Goal: Task Accomplishment & Management: Complete application form

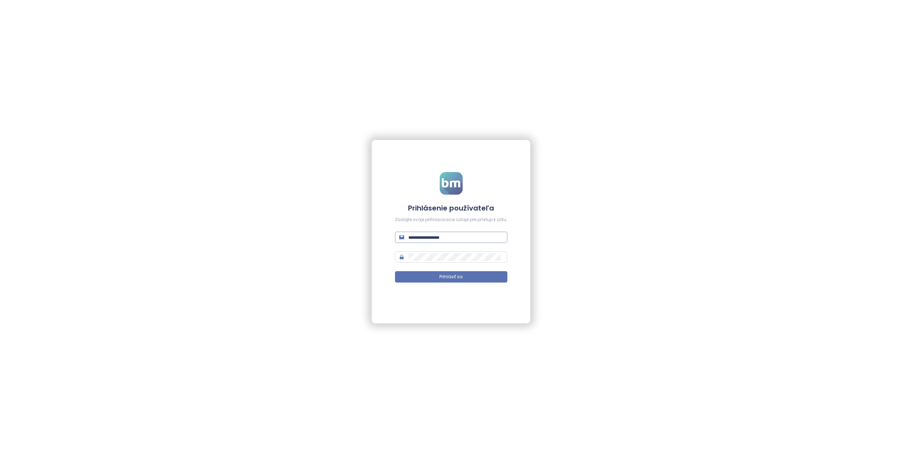
type input "**********"
click at [438, 240] on input "**********" at bounding box center [455, 237] width 95 height 8
click at [395, 271] on button "Prihlásiť sa" at bounding box center [451, 276] width 112 height 11
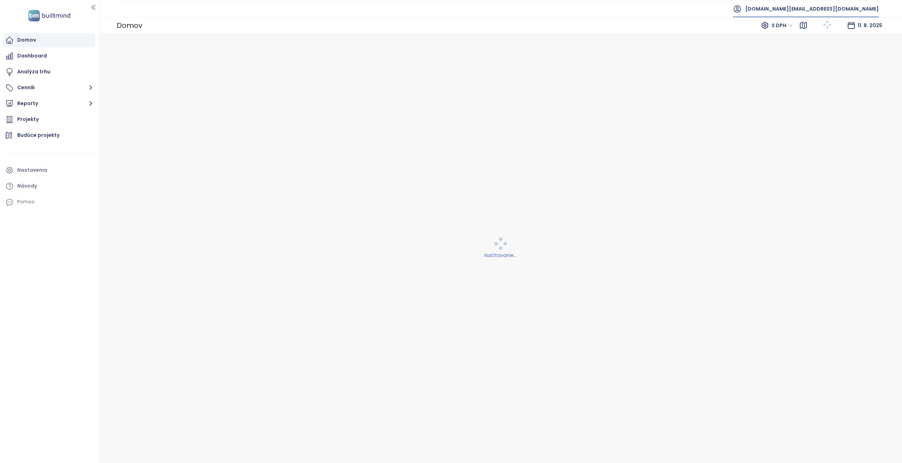
click at [811, 4] on span "[DOMAIN_NAME][EMAIL_ADDRESS][DOMAIN_NAME]" at bounding box center [812, 8] width 134 height 17
click at [814, 29] on span "Odhlásiť sa" at bounding box center [814, 28] width 28 height 7
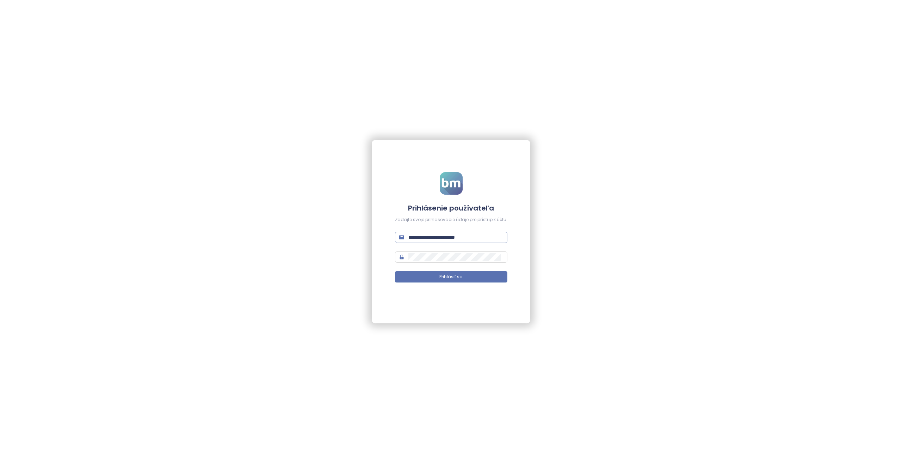
drag, startPoint x: 487, startPoint y: 226, endPoint x: 480, endPoint y: 234, distance: 11.0
click at [484, 230] on form "**********" at bounding box center [451, 231] width 112 height 119
click at [480, 234] on input "**********" at bounding box center [455, 237] width 95 height 8
type input "**********"
click at [395, 271] on button "Prihlásiť sa" at bounding box center [451, 276] width 112 height 11
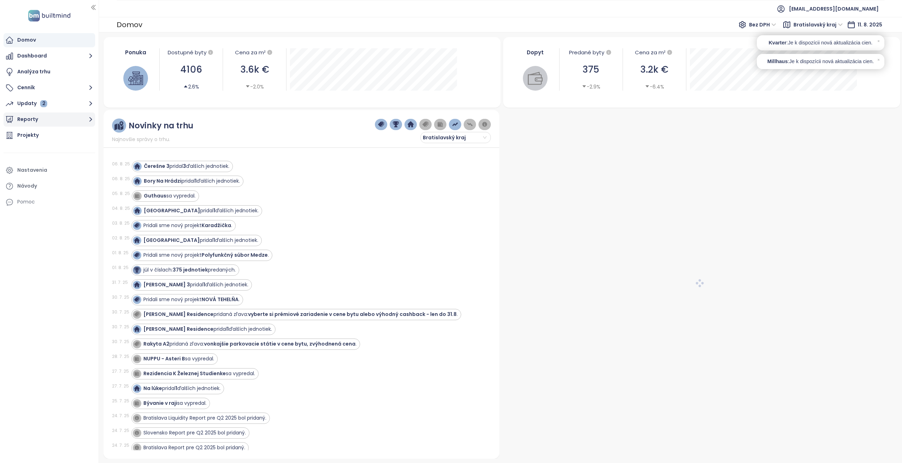
click at [32, 123] on button "Reporty" at bounding box center [50, 119] width 92 height 14
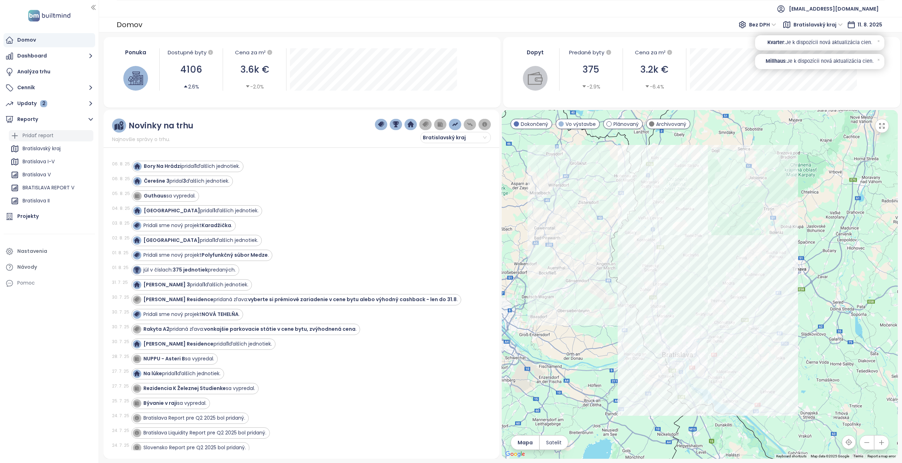
click at [33, 138] on div "Pridať report" at bounding box center [38, 135] width 31 height 9
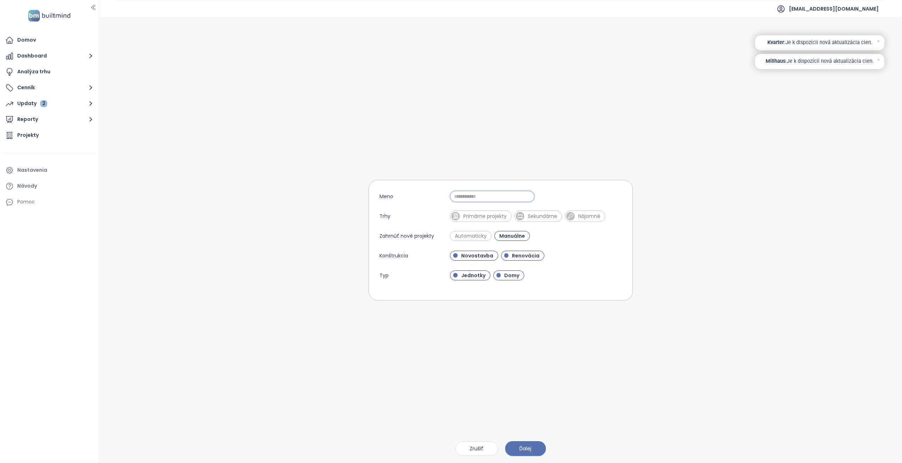
click at [490, 193] on input "Meno" at bounding box center [492, 196] width 85 height 11
type input "**********"
click at [492, 219] on span "Primárne projekty" at bounding box center [481, 215] width 62 height 11
click at [516, 254] on span "Renovácia" at bounding box center [525, 255] width 35 height 7
click at [511, 278] on span "Domy" at bounding box center [512, 275] width 22 height 7
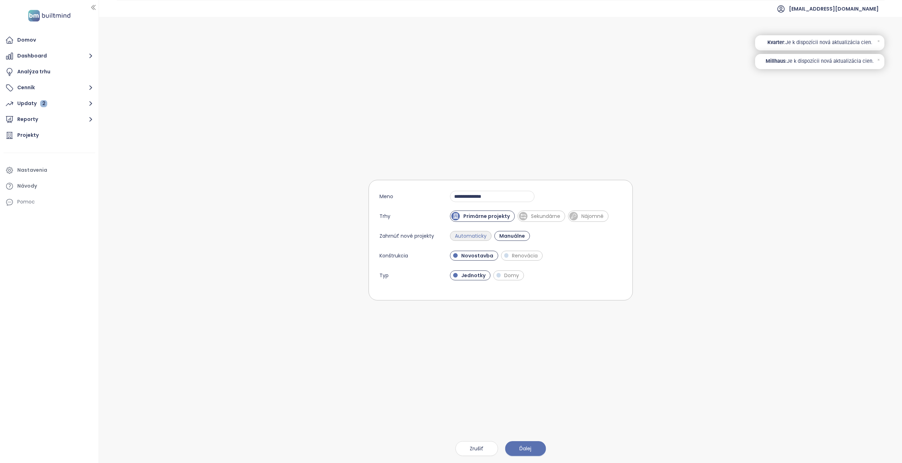
click at [485, 236] on span "Automaticky" at bounding box center [470, 235] width 39 height 7
click at [509, 234] on span "Manuálne" at bounding box center [513, 235] width 31 height 7
click at [482, 235] on span "Automaticky" at bounding box center [470, 235] width 39 height 7
click at [519, 451] on span "Ďalej" at bounding box center [525, 448] width 12 height 8
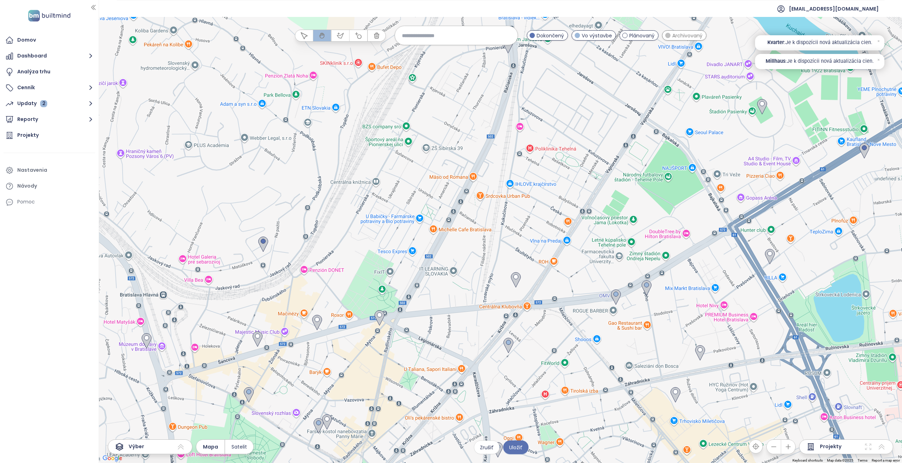
drag, startPoint x: 660, startPoint y: 364, endPoint x: 551, endPoint y: 325, distance: 115.9
click at [551, 325] on div at bounding box center [500, 240] width 803 height 446
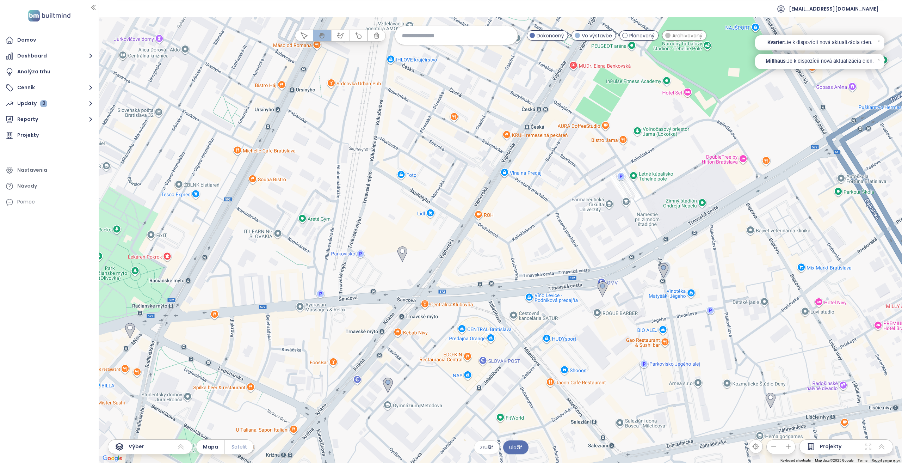
click at [236, 449] on span "Satelit" at bounding box center [238, 446] width 15 height 8
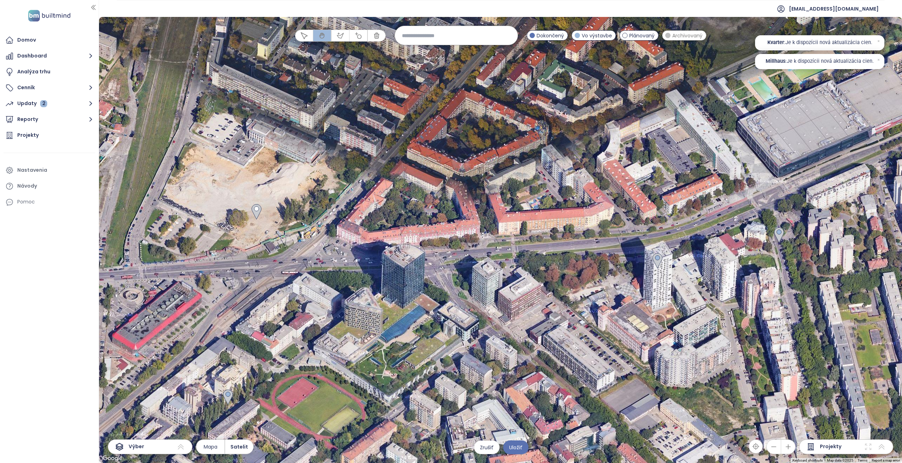
drag, startPoint x: 321, startPoint y: 271, endPoint x: 398, endPoint y: 310, distance: 86.8
click at [398, 310] on div at bounding box center [500, 240] width 803 height 446
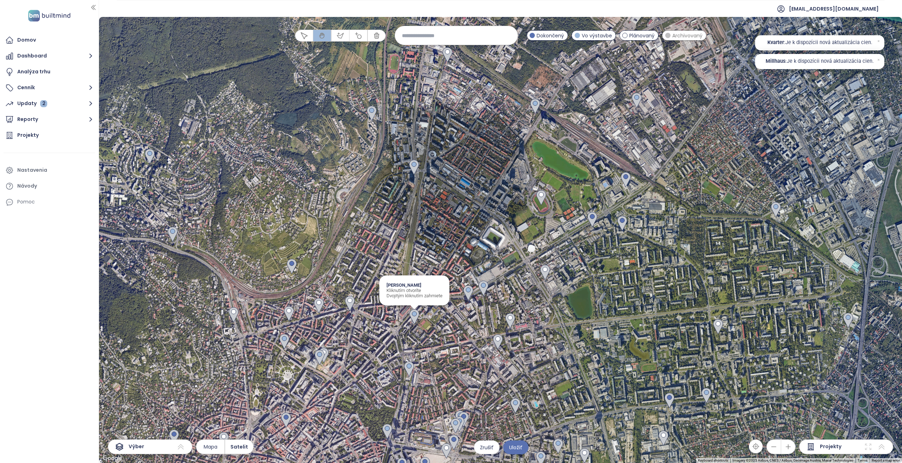
click at [415, 315] on img at bounding box center [414, 316] width 10 height 15
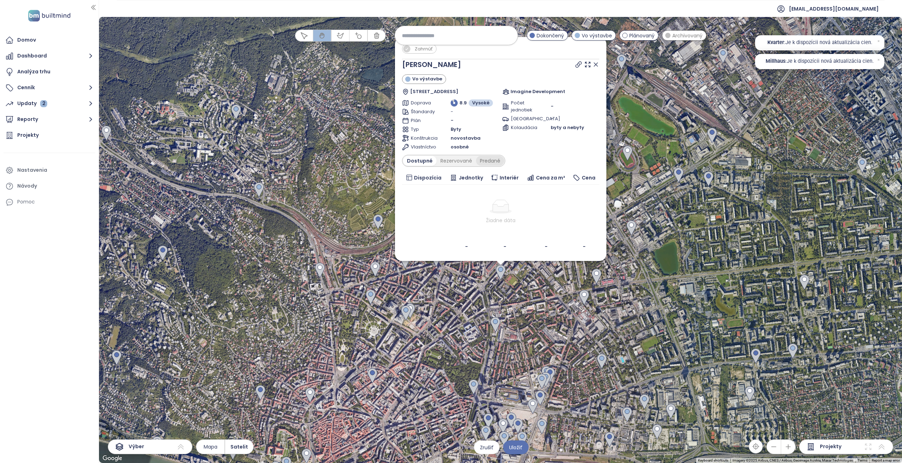
click at [489, 161] on div "Predané" at bounding box center [490, 161] width 28 height 10
click at [455, 154] on div "Rezervované" at bounding box center [454, 156] width 39 height 10
click at [423, 163] on div "Dostupné" at bounding box center [419, 161] width 32 height 10
click at [484, 159] on div "Predané" at bounding box center [490, 161] width 28 height 10
click at [592, 61] on icon at bounding box center [595, 59] width 7 height 7
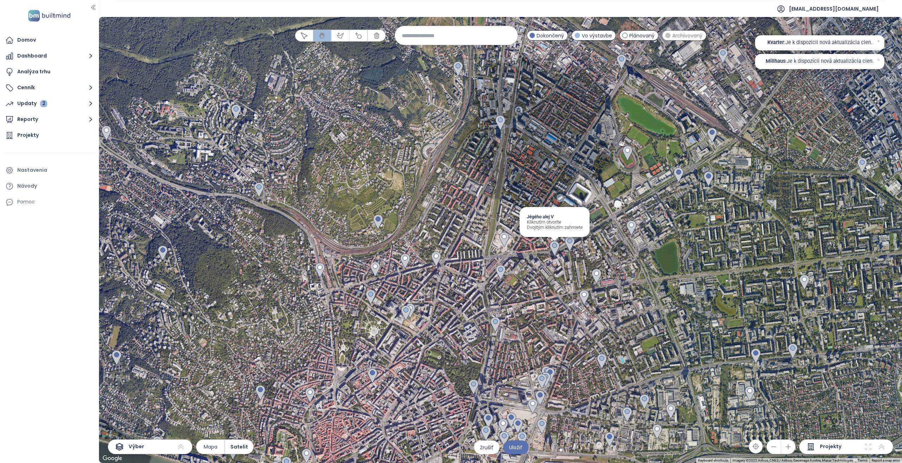
click at [552, 246] on img at bounding box center [555, 248] width 10 height 15
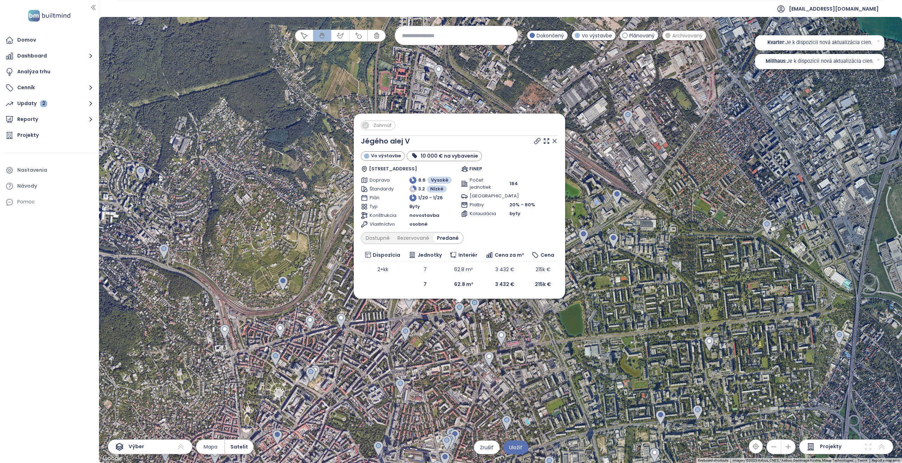
drag, startPoint x: 485, startPoint y: 301, endPoint x: 443, endPoint y: 379, distance: 88.3
click at [443, 379] on div "Zahrnúť Jégého alej V Vo výstavbe 10 000 € na vybavenie Trnavská cesta 6, 821 0…" at bounding box center [500, 240] width 803 height 446
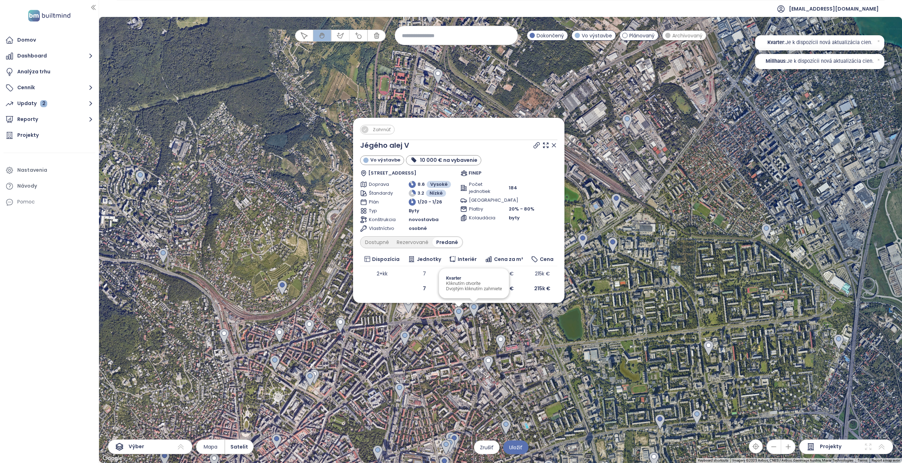
click at [473, 308] on img at bounding box center [474, 309] width 10 height 15
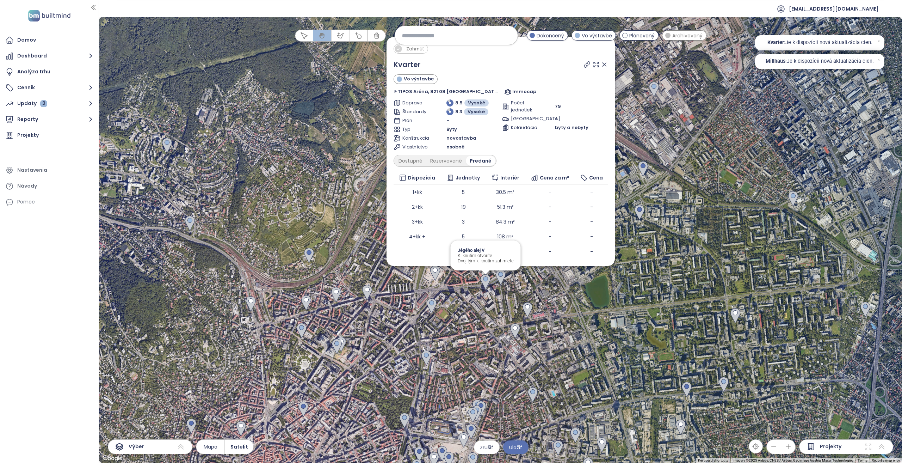
click at [483, 281] on img at bounding box center [485, 281] width 10 height 15
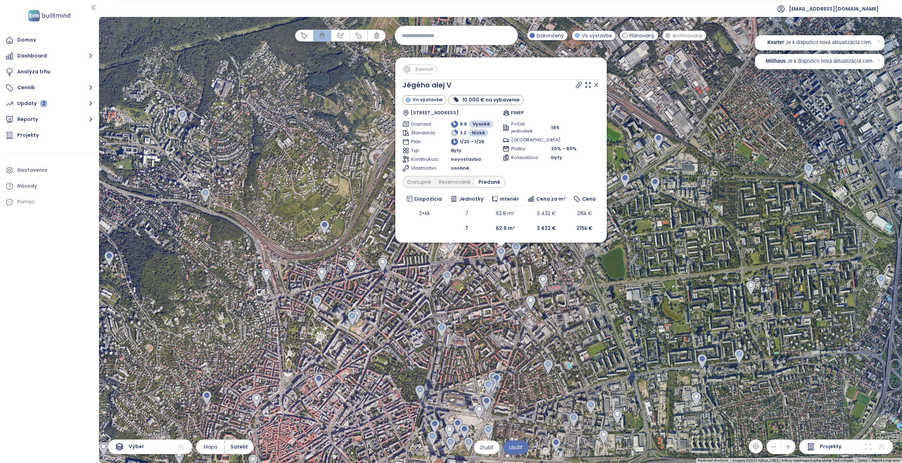
drag, startPoint x: 477, startPoint y: 278, endPoint x: 478, endPoint y: 304, distance: 26.4
click at [478, 304] on div "Zahrnúť Jégého alej V Vo výstavbe 10 000 € na vybavenie Trnavská cesta 6, 821 0…" at bounding box center [500, 240] width 803 height 446
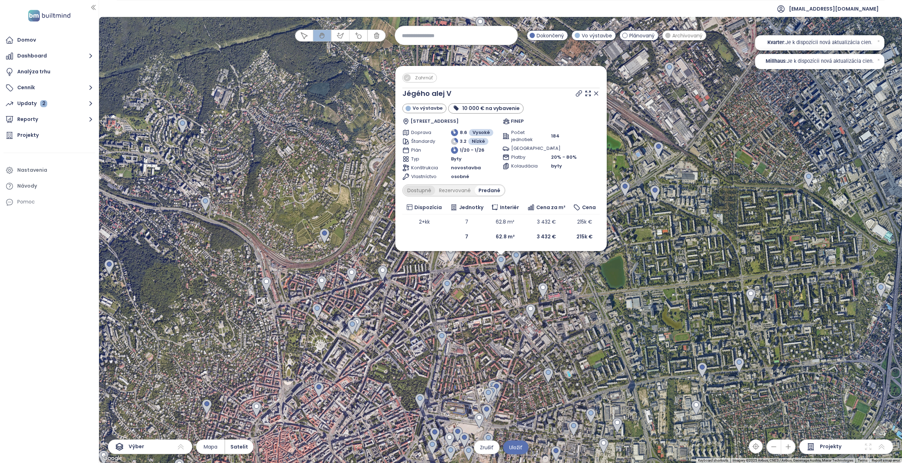
click at [428, 190] on div "Dostupné" at bounding box center [419, 190] width 32 height 10
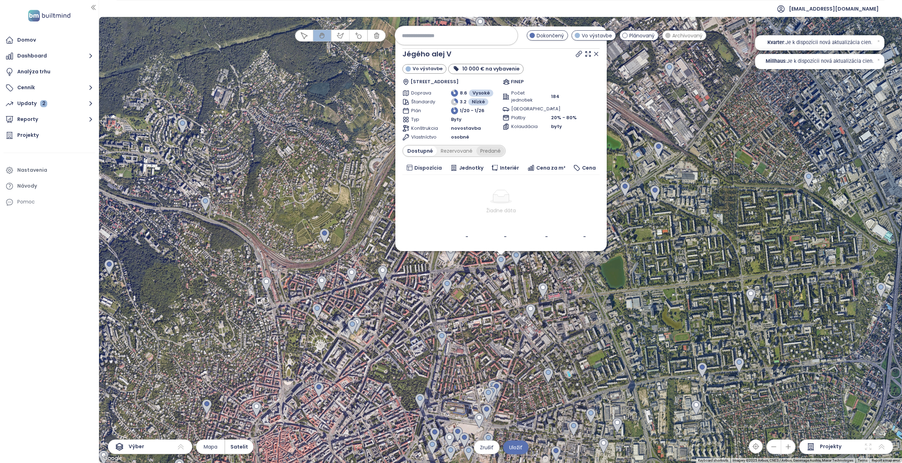
click at [486, 150] on div "Predané" at bounding box center [490, 151] width 28 height 10
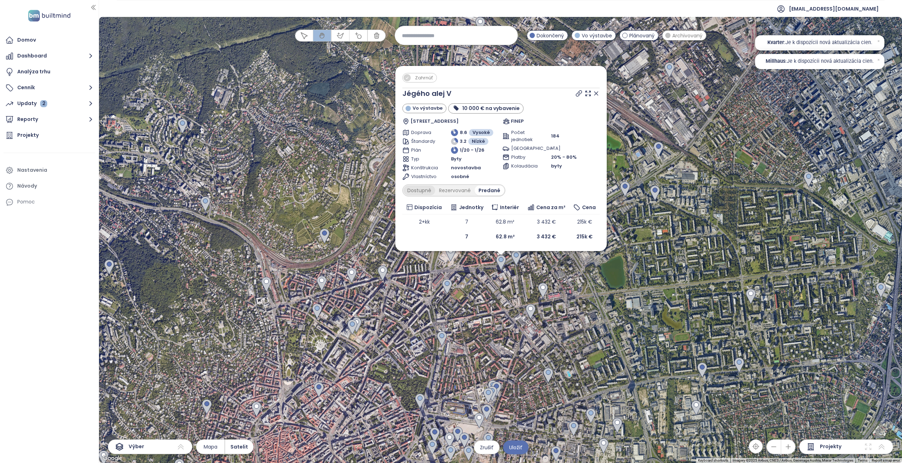
click at [420, 187] on div "Dostupné" at bounding box center [419, 190] width 32 height 10
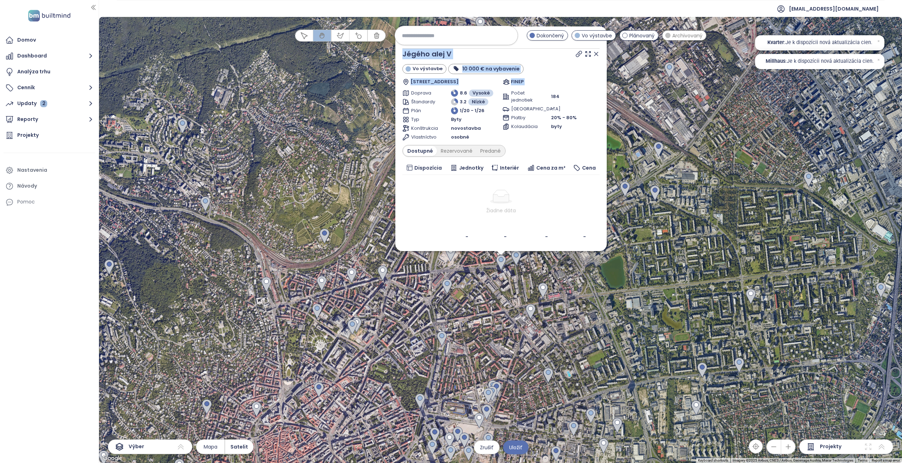
drag, startPoint x: 381, startPoint y: 128, endPoint x: 383, endPoint y: 136, distance: 7.9
click at [380, 148] on div "Zahrnúť Jégého alej V Vo výstavbe 10 000 € na vybavenie Trnavská cesta 6, 821 0…" at bounding box center [500, 240] width 803 height 446
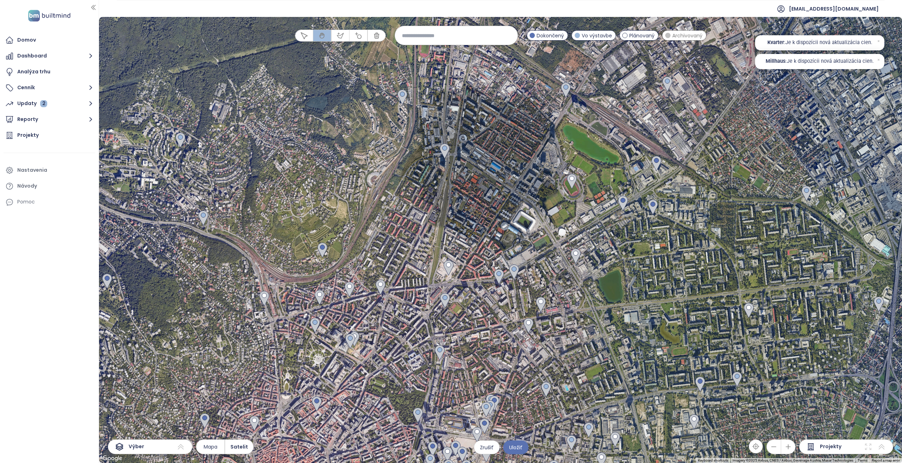
drag, startPoint x: 378, startPoint y: 150, endPoint x: 378, endPoint y: 167, distance: 17.6
click at [378, 167] on div at bounding box center [500, 240] width 803 height 446
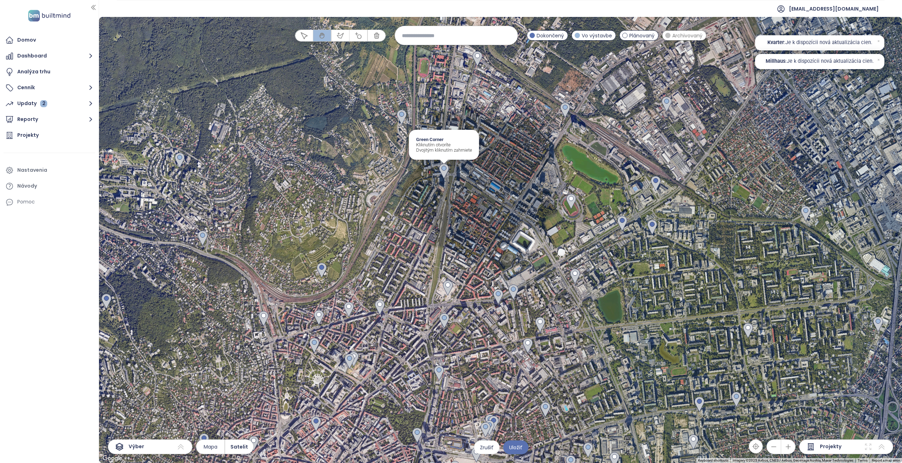
click at [443, 170] on img at bounding box center [444, 170] width 10 height 15
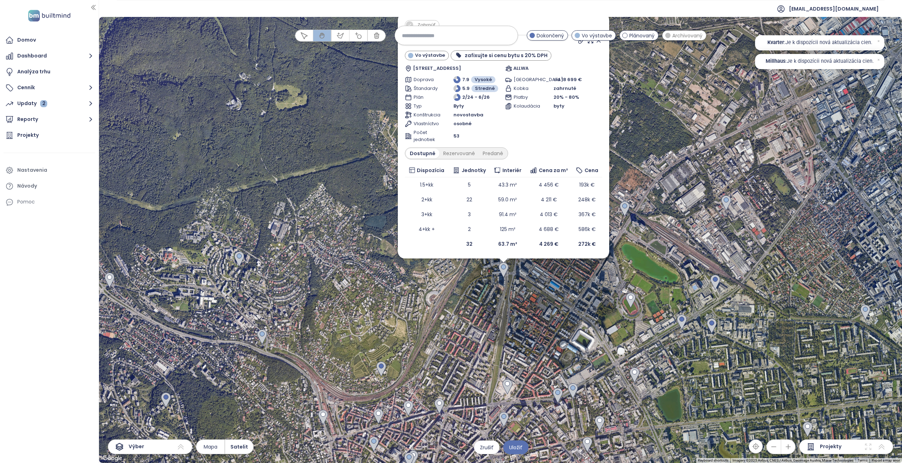
drag, startPoint x: 451, startPoint y: 331, endPoint x: 453, endPoint y: 314, distance: 17.0
click at [453, 314] on div "Zahrnúť Green Corner Vo výstavbe zafixujte si cenu bytu s 20% DPH Račianska 152…" at bounding box center [500, 240] width 803 height 446
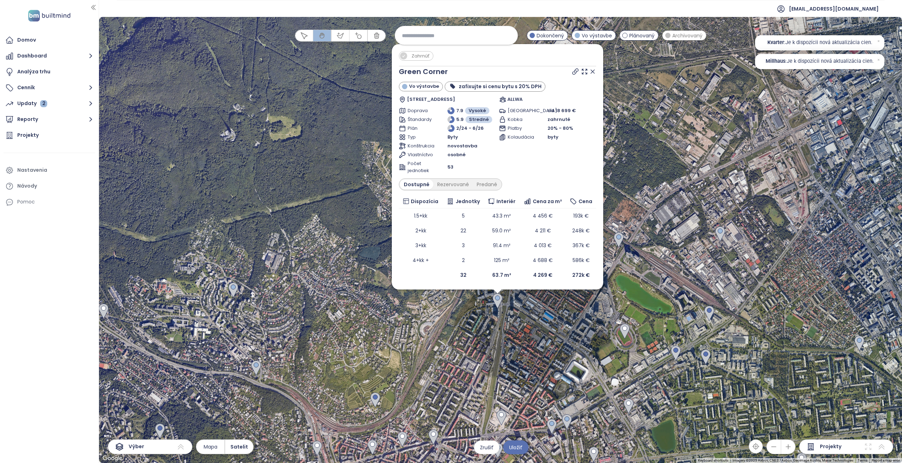
drag, startPoint x: 487, startPoint y: 370, endPoint x: 478, endPoint y: 408, distance: 38.9
click at [478, 408] on div "Zahrnúť Green Corner Vo výstavbe zafixujte si cenu bytu s 20% DPH Račianska 152…" at bounding box center [500, 240] width 803 height 446
click at [452, 188] on div "Rezervované" at bounding box center [452, 184] width 39 height 10
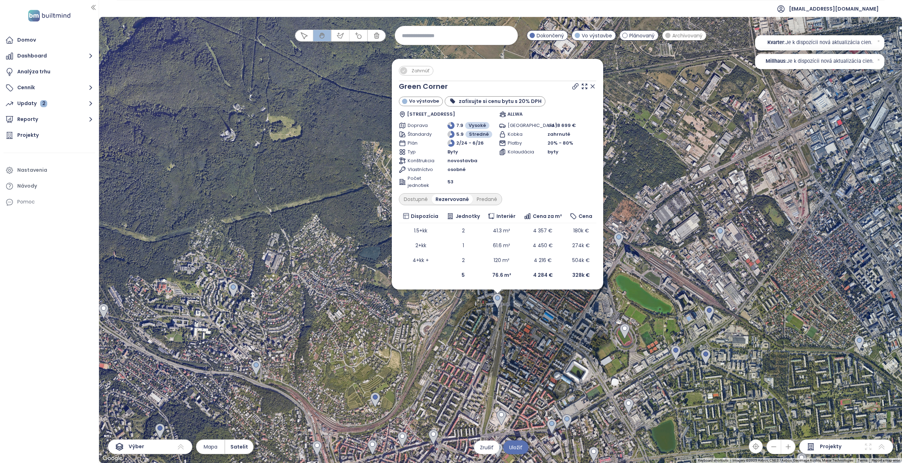
click at [417, 192] on div "Green Corner Vo výstavbe zafixujte si cenu bytu s 20% DPH Račianska 1522/69, 83…" at bounding box center [497, 181] width 197 height 201
click at [418, 198] on div "Dostupné" at bounding box center [416, 199] width 32 height 10
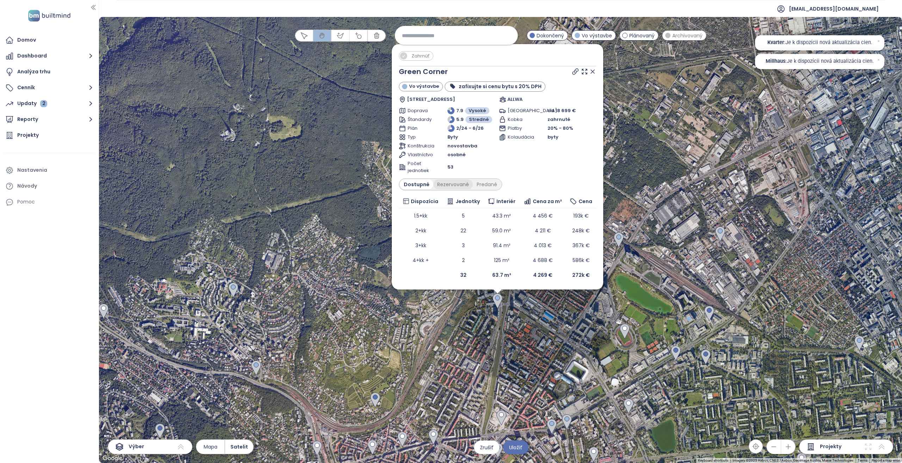
click at [453, 186] on div "Rezervované" at bounding box center [452, 184] width 39 height 10
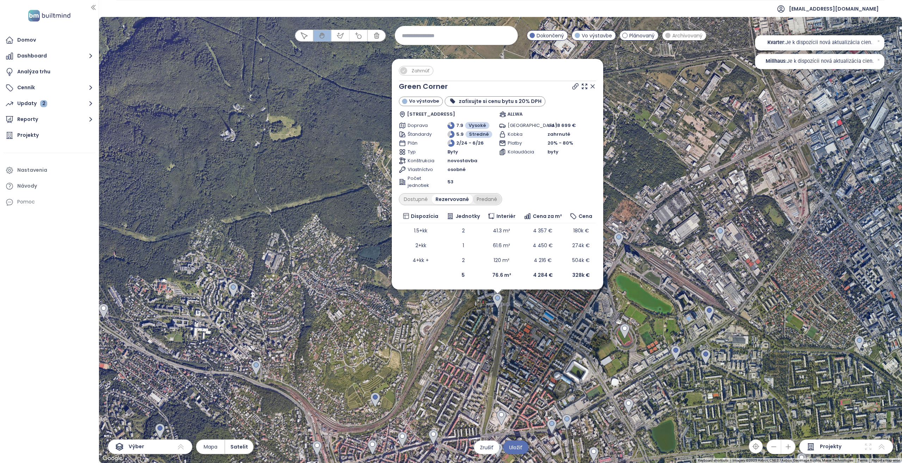
click at [479, 197] on div "Predané" at bounding box center [487, 199] width 28 height 10
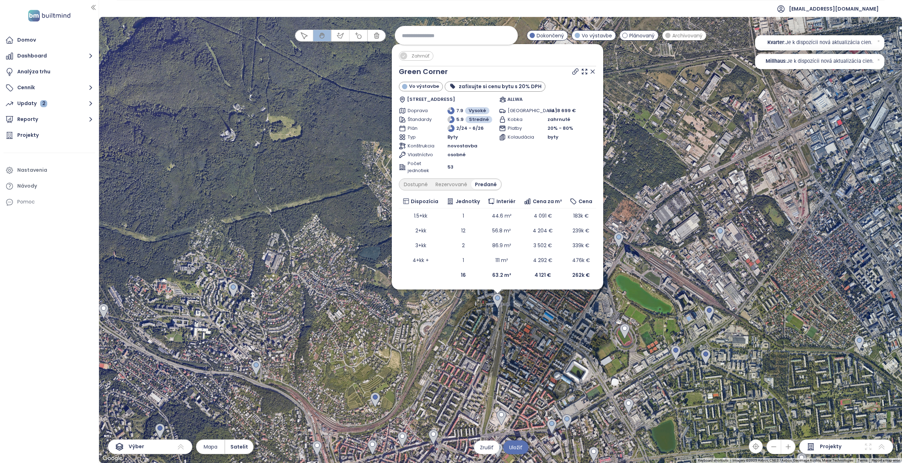
click at [421, 192] on div "Green Corner Vo výstavbe zafixujte si cenu bytu s 20% DPH Račianska 1522/69, 83…" at bounding box center [497, 174] width 197 height 216
click at [419, 185] on div "Dostupné" at bounding box center [416, 184] width 32 height 10
click at [577, 73] on icon at bounding box center [575, 71] width 7 height 7
drag, startPoint x: 594, startPoint y: 75, endPoint x: 570, endPoint y: 139, distance: 68.6
click at [594, 74] on icon at bounding box center [592, 71] width 7 height 7
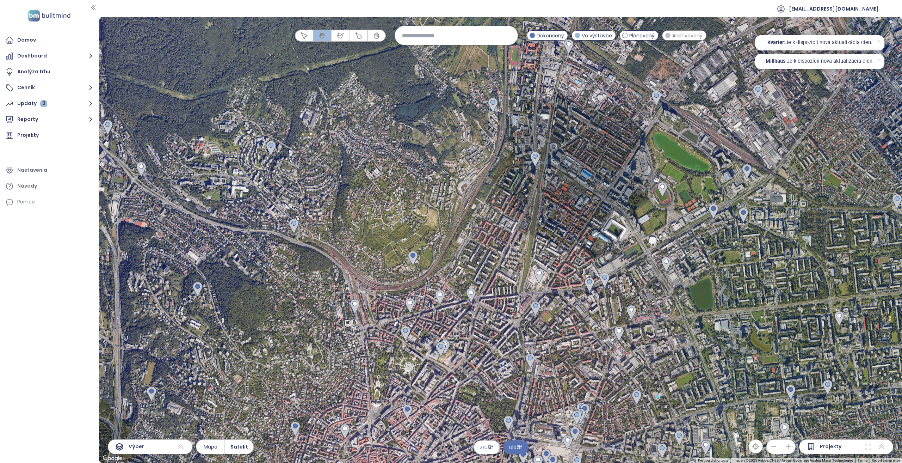
drag, startPoint x: 465, startPoint y: 321, endPoint x: 501, endPoint y: 184, distance: 142.1
click at [501, 184] on div at bounding box center [500, 240] width 803 height 446
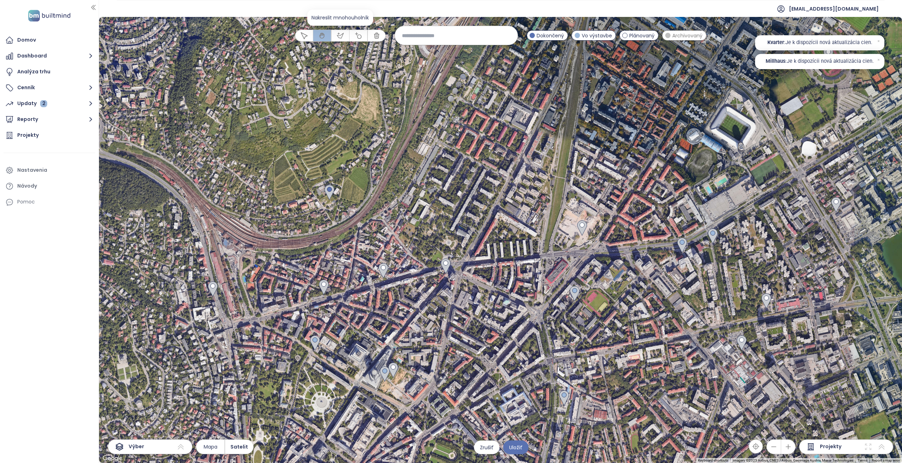
click at [339, 39] on button "button" at bounding box center [340, 35] width 18 height 11
click at [417, 267] on div at bounding box center [500, 240] width 803 height 446
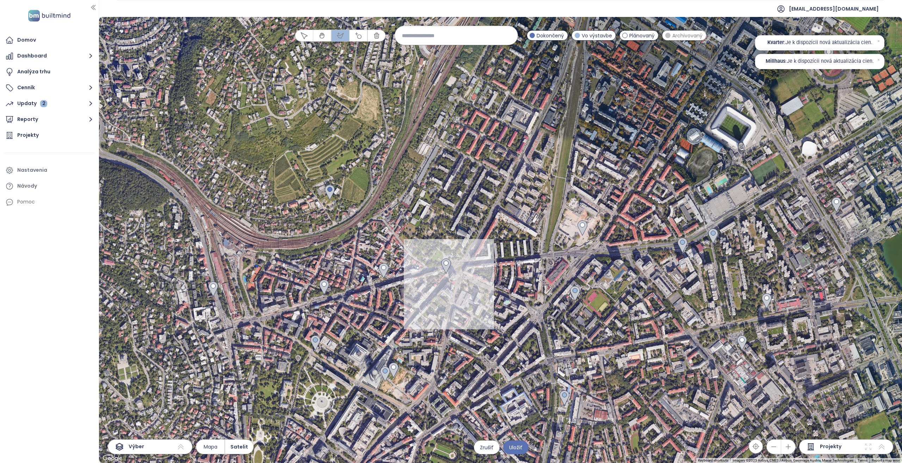
click at [452, 304] on div at bounding box center [500, 240] width 803 height 446
click at [472, 312] on div at bounding box center [500, 240] width 803 height 446
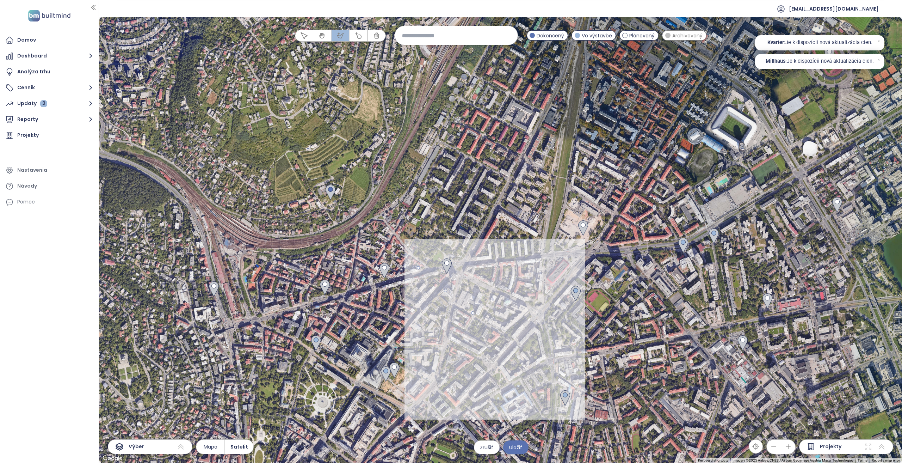
drag, startPoint x: 519, startPoint y: 332, endPoint x: 525, endPoint y: 332, distance: 5.6
click at [520, 332] on div at bounding box center [500, 240] width 803 height 446
click at [548, 329] on div at bounding box center [500, 240] width 803 height 446
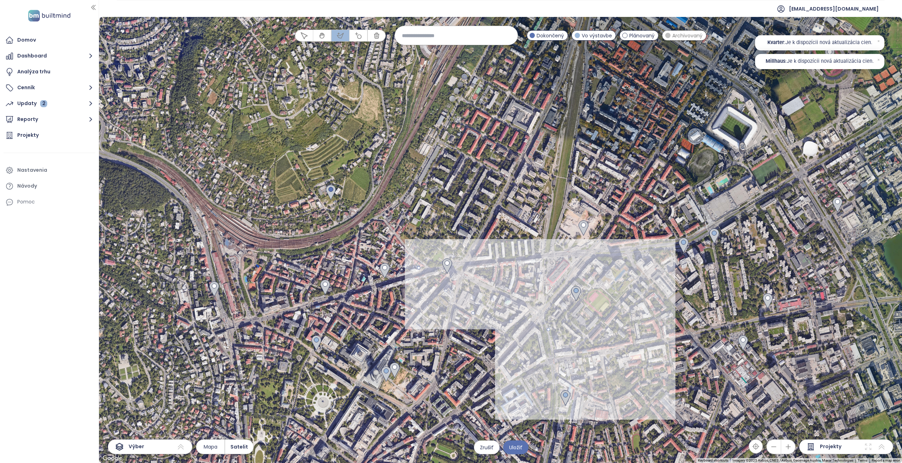
click at [585, 329] on div at bounding box center [500, 240] width 803 height 446
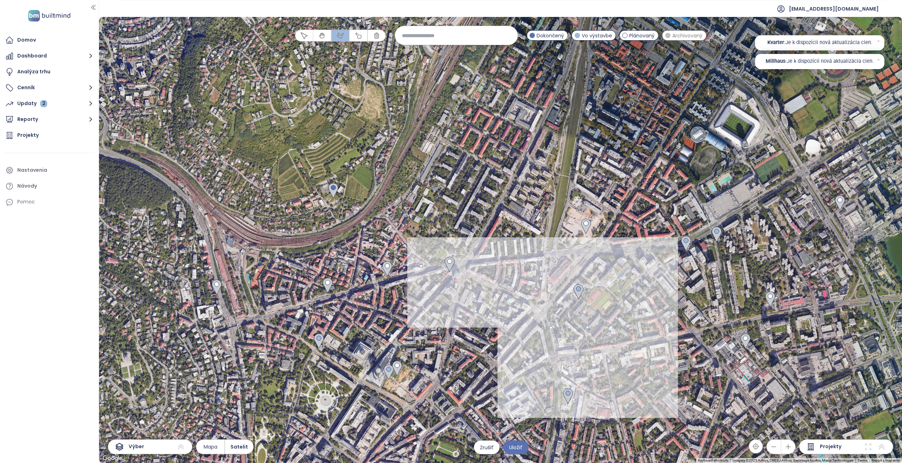
drag, startPoint x: 635, startPoint y: 313, endPoint x: 652, endPoint y: 307, distance: 18.5
click at [638, 312] on div at bounding box center [500, 240] width 803 height 446
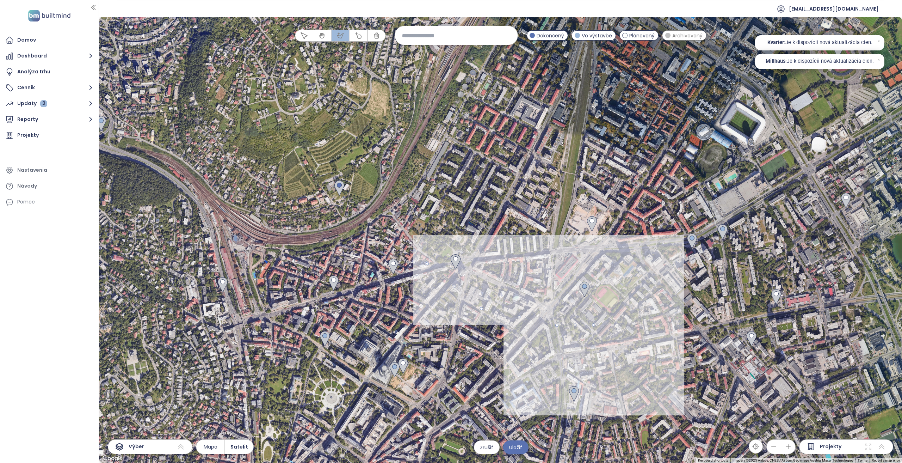
click at [666, 298] on div at bounding box center [500, 240] width 803 height 446
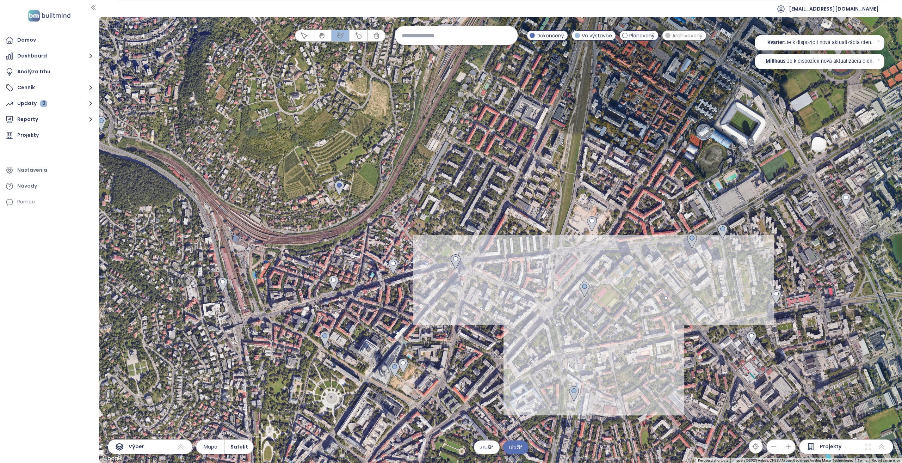
click at [695, 264] on div at bounding box center [500, 240] width 803 height 446
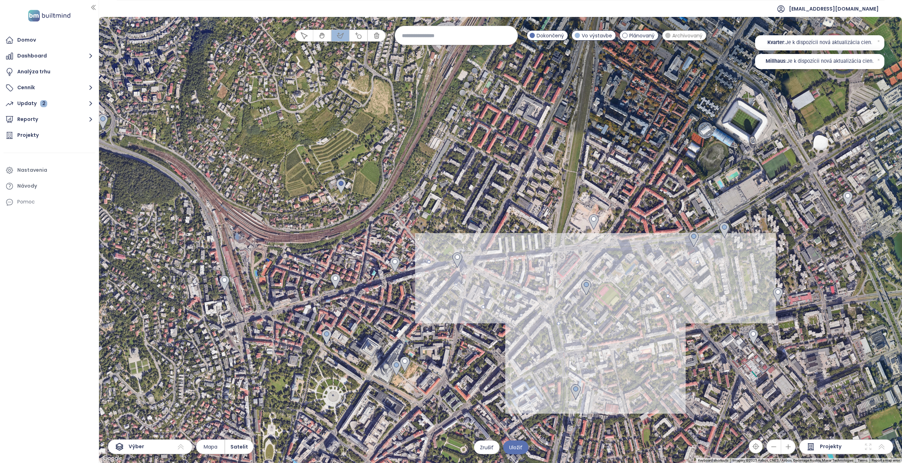
drag, startPoint x: 727, startPoint y: 241, endPoint x: 733, endPoint y: 235, distance: 8.7
click at [728, 240] on div at bounding box center [500, 240] width 803 height 446
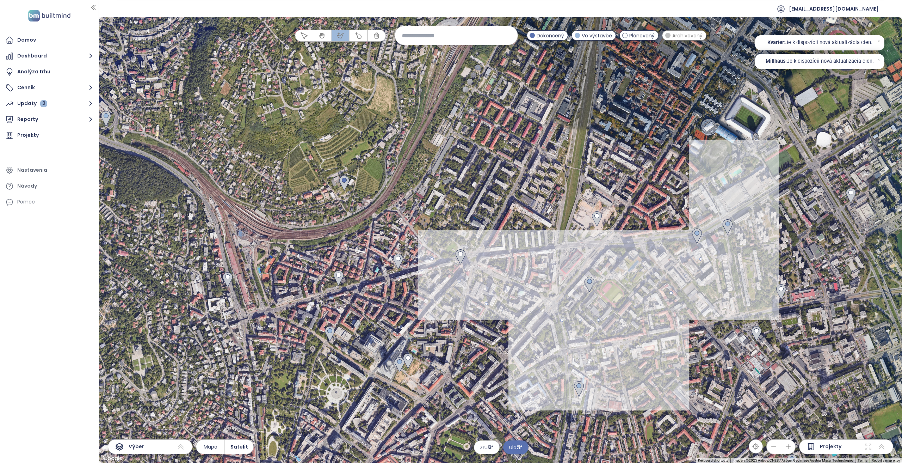
click at [747, 224] on div at bounding box center [500, 240] width 803 height 446
click at [739, 200] on div at bounding box center [500, 240] width 803 height 446
click at [709, 170] on div at bounding box center [500, 240] width 803 height 446
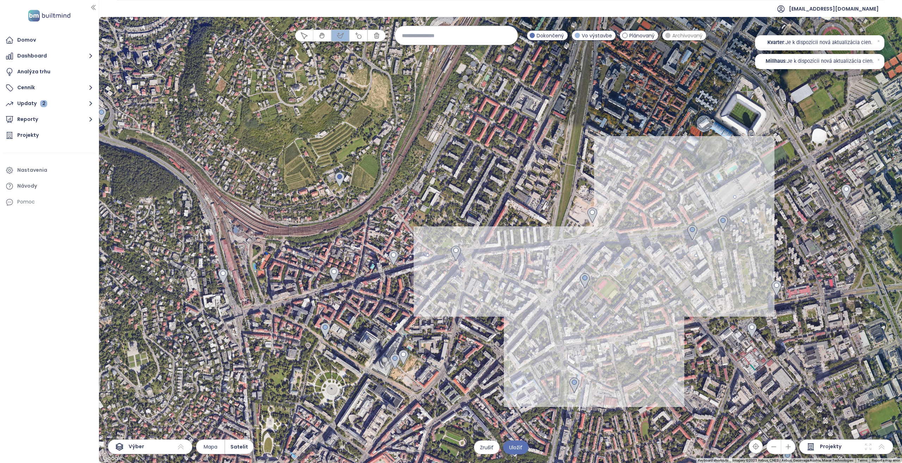
click at [680, 148] on div at bounding box center [500, 240] width 803 height 446
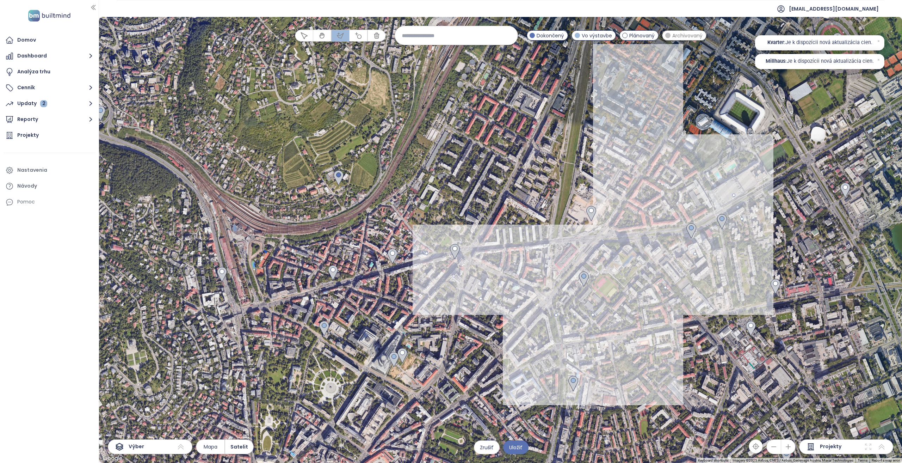
click at [629, 120] on div at bounding box center [500, 240] width 803 height 446
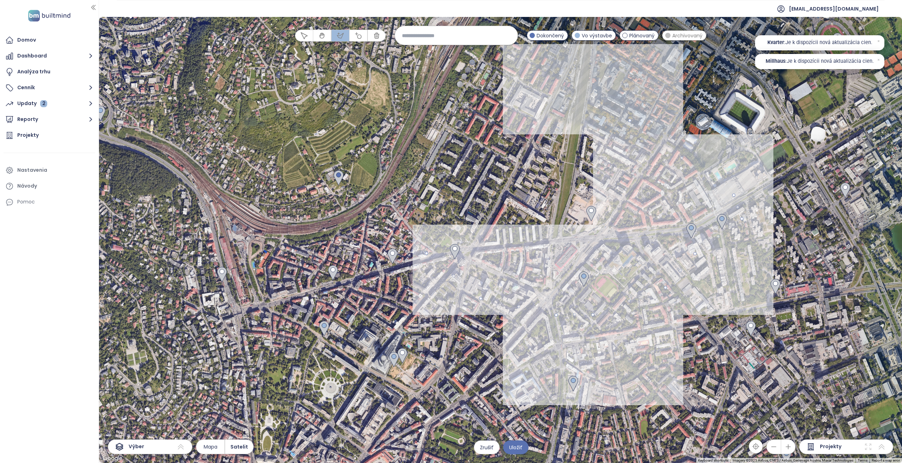
drag, startPoint x: 576, startPoint y: 115, endPoint x: 557, endPoint y: 116, distance: 19.0
click at [574, 115] on div at bounding box center [500, 240] width 803 height 446
click at [497, 133] on div at bounding box center [500, 240] width 803 height 446
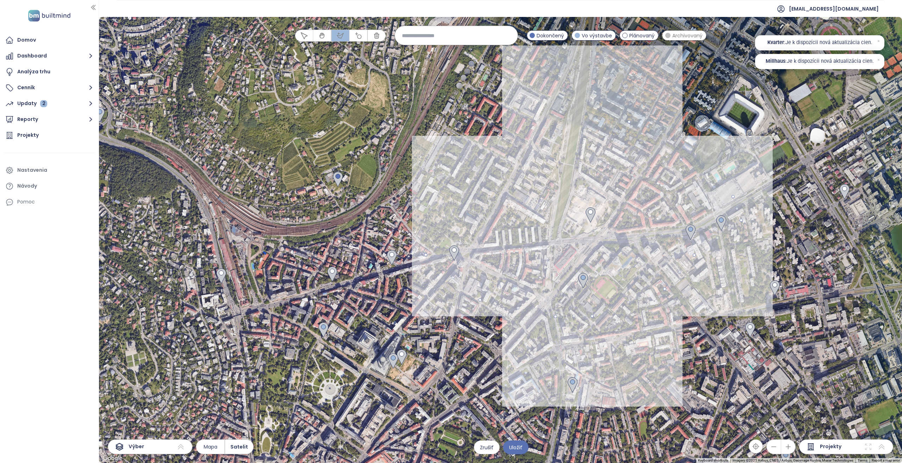
click at [448, 179] on div at bounding box center [500, 240] width 803 height 446
click at [430, 210] on div at bounding box center [500, 240] width 803 height 446
click at [424, 255] on div at bounding box center [500, 240] width 803 height 446
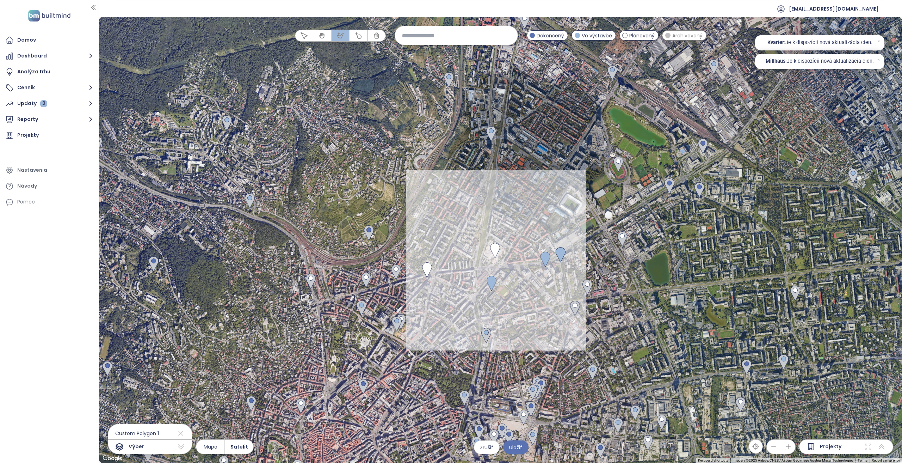
click at [307, 34] on icon "button" at bounding box center [303, 35] width 7 height 7
click at [486, 334] on img at bounding box center [486, 335] width 10 height 15
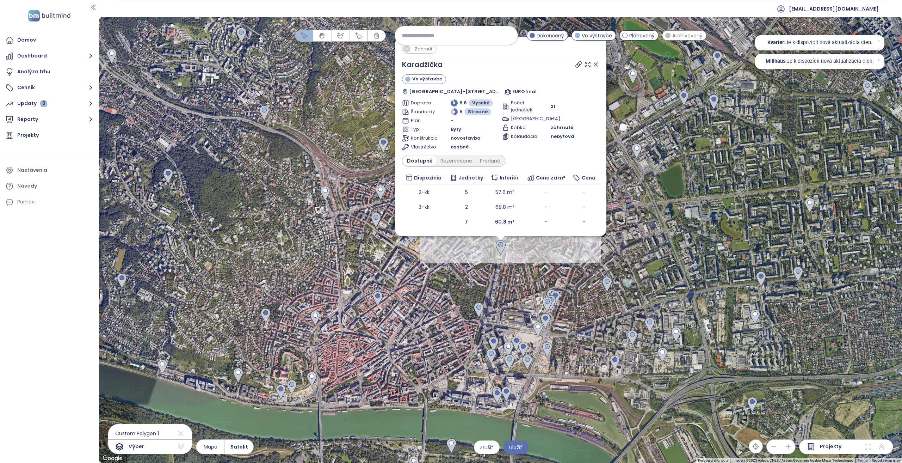
click at [437, 258] on div "Zahrnúť Karadžička Vo výstavbe Bratislava-Staré Mesto 7218, 811 04 Bratislava-S…" at bounding box center [500, 240] width 803 height 446
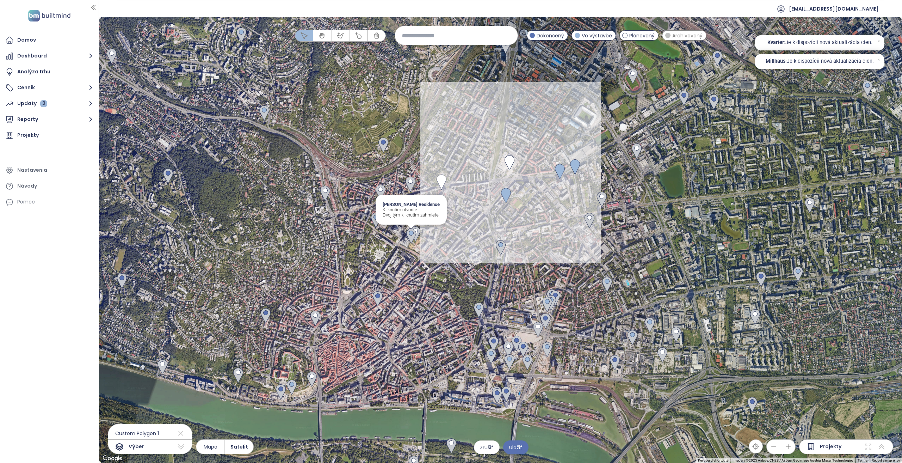
click at [408, 237] on img at bounding box center [411, 235] width 10 height 15
click at [418, 232] on img at bounding box center [415, 233] width 10 height 15
click at [378, 220] on img at bounding box center [376, 219] width 10 height 15
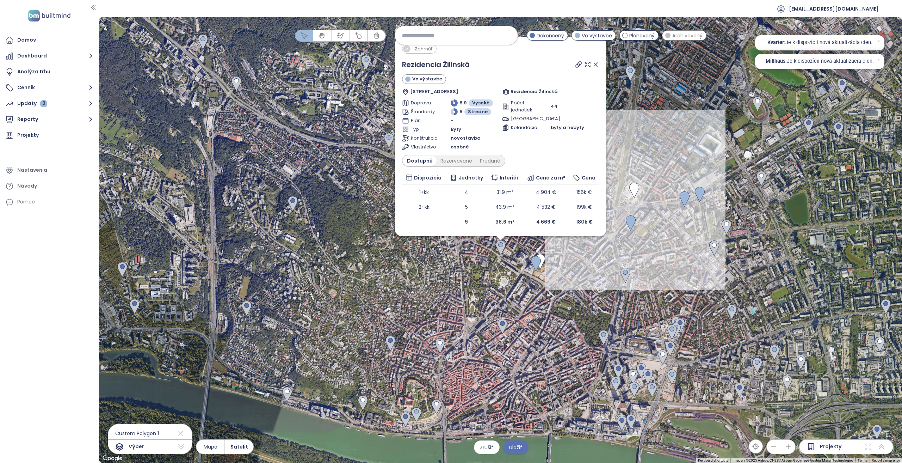
click at [593, 64] on icon at bounding box center [595, 64] width 7 height 7
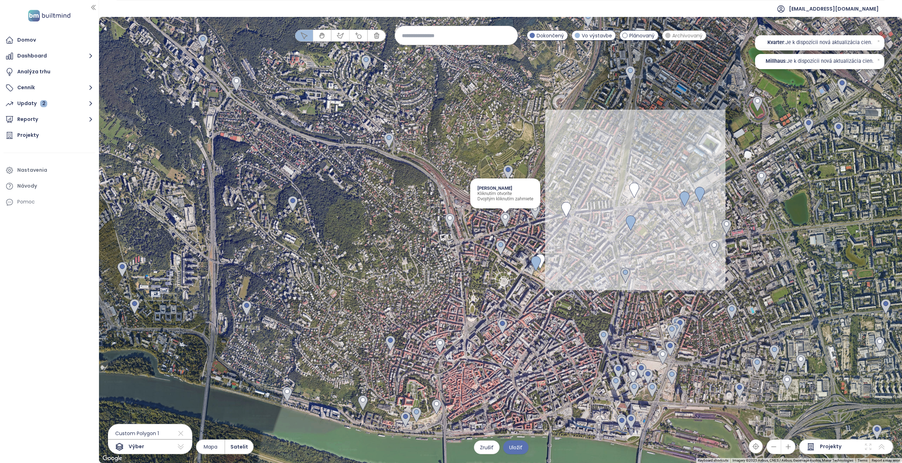
click at [507, 222] on img at bounding box center [505, 219] width 10 height 15
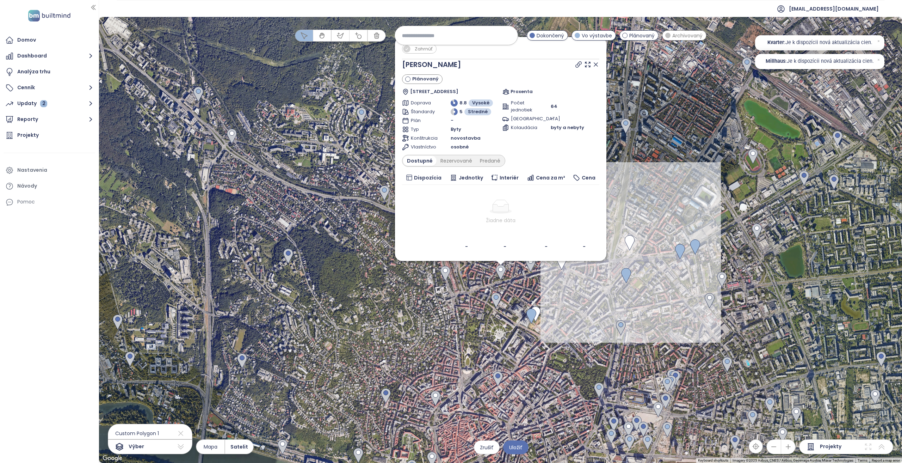
click at [596, 64] on icon at bounding box center [595, 64] width 7 height 7
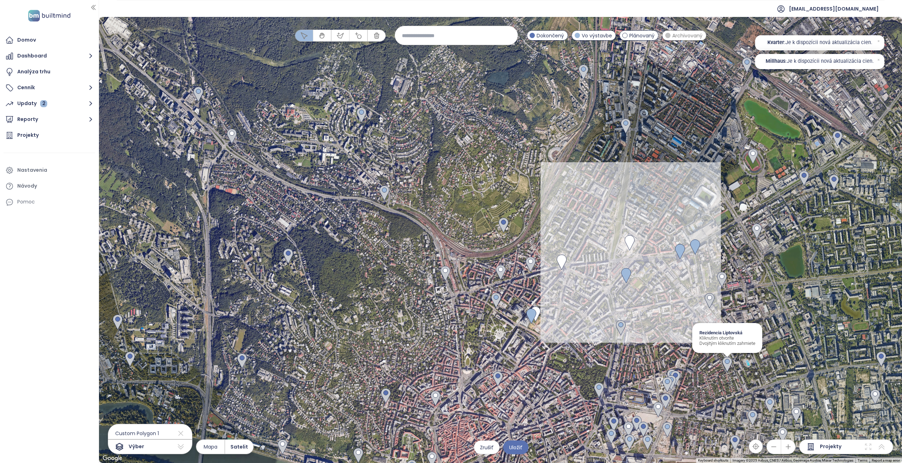
click at [725, 362] on img at bounding box center [727, 363] width 10 height 15
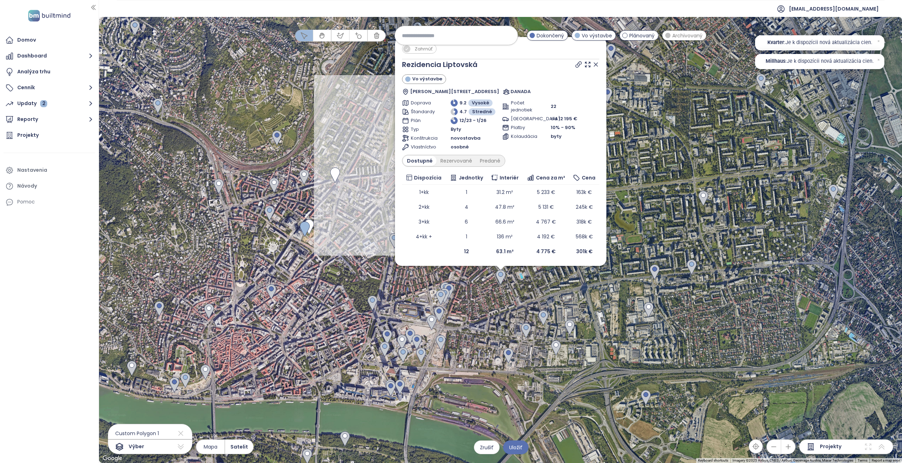
click at [418, 283] on div "Zahrnúť Rezidencia Liptovská Vo výstavbe Zvolenská 1207/36, 821 09 Ružinov, Slo…" at bounding box center [500, 240] width 803 height 446
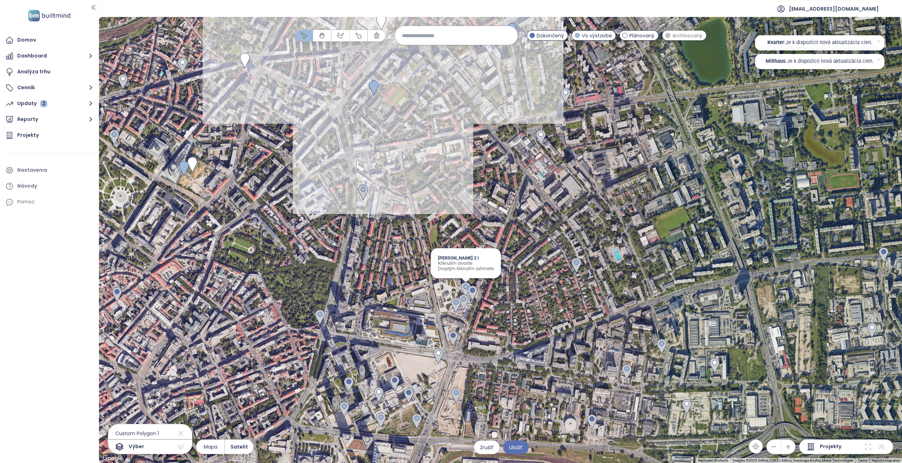
click at [465, 282] on img at bounding box center [466, 289] width 10 height 15
click at [470, 290] on img at bounding box center [472, 292] width 10 height 15
click at [465, 302] on img at bounding box center [464, 301] width 10 height 15
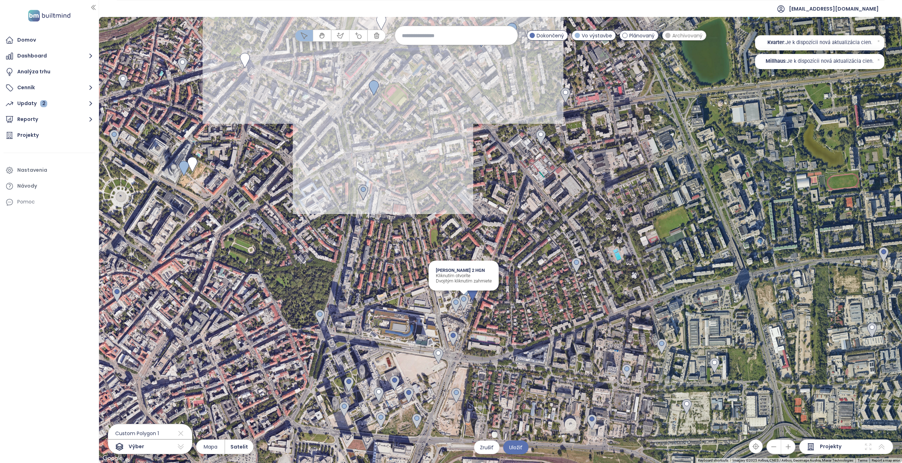
click at [465, 302] on img at bounding box center [464, 301] width 10 height 15
click at [456, 306] on img at bounding box center [456, 304] width 10 height 15
click at [455, 341] on img at bounding box center [453, 337] width 10 height 15
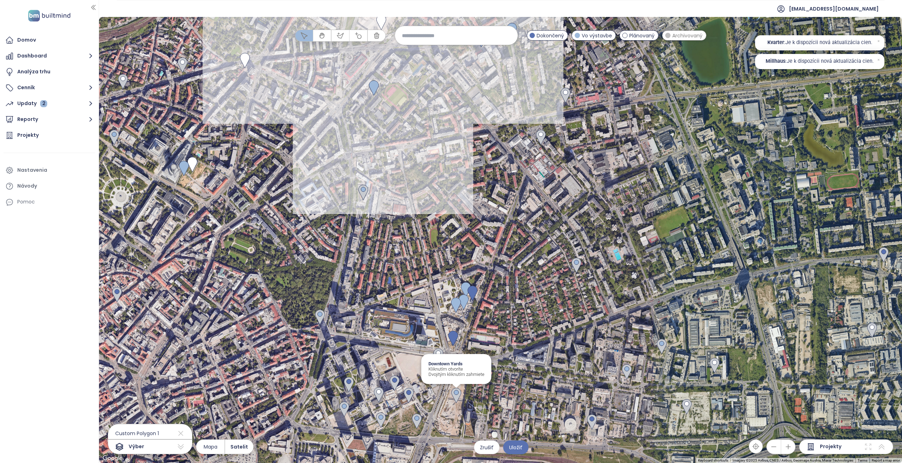
click at [457, 392] on img at bounding box center [456, 394] width 10 height 15
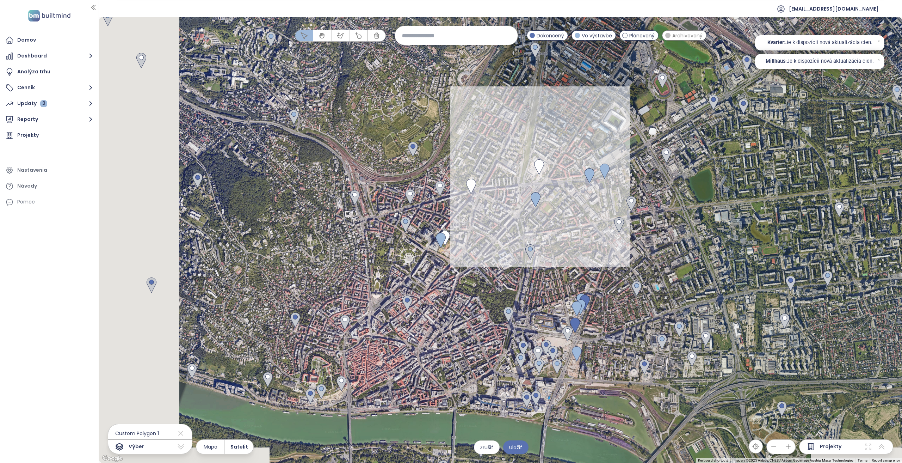
drag, startPoint x: 470, startPoint y: 260, endPoint x: 507, endPoint y: 253, distance: 37.5
click at [507, 253] on div at bounding box center [500, 240] width 803 height 446
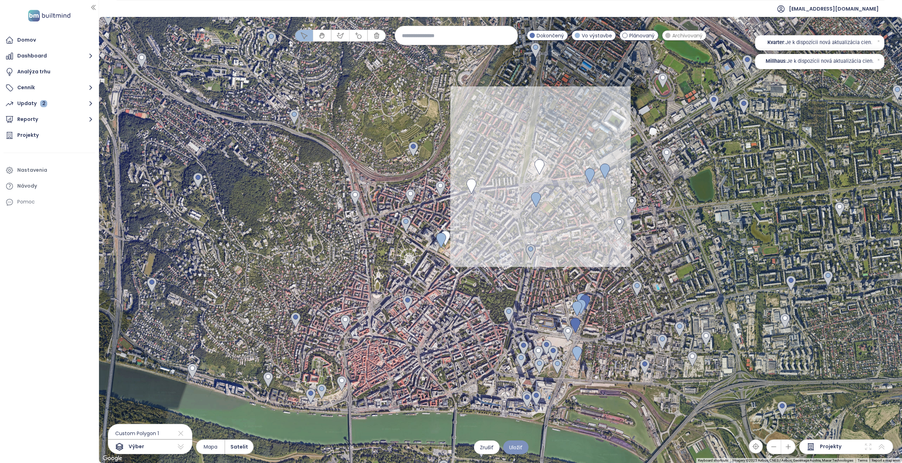
click at [520, 448] on span "Uložiť" at bounding box center [515, 447] width 13 height 8
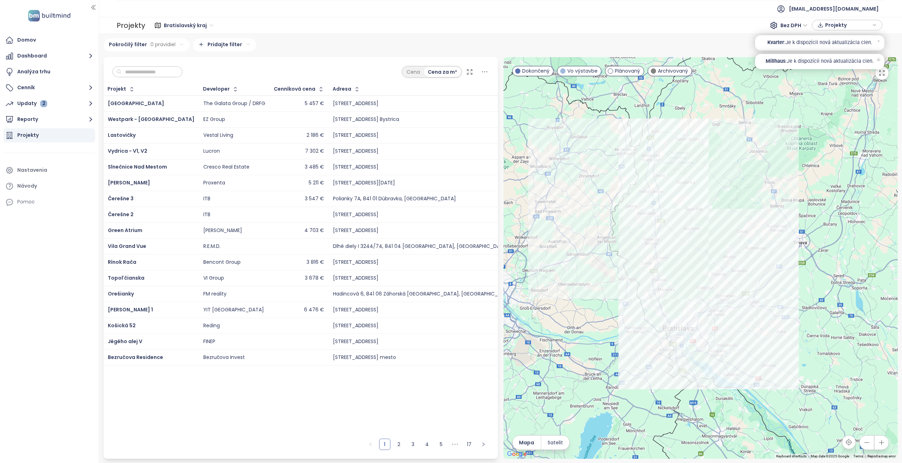
click at [877, 41] on icon at bounding box center [878, 41] width 5 height 5
click at [63, 121] on button "Reporty" at bounding box center [50, 119] width 92 height 14
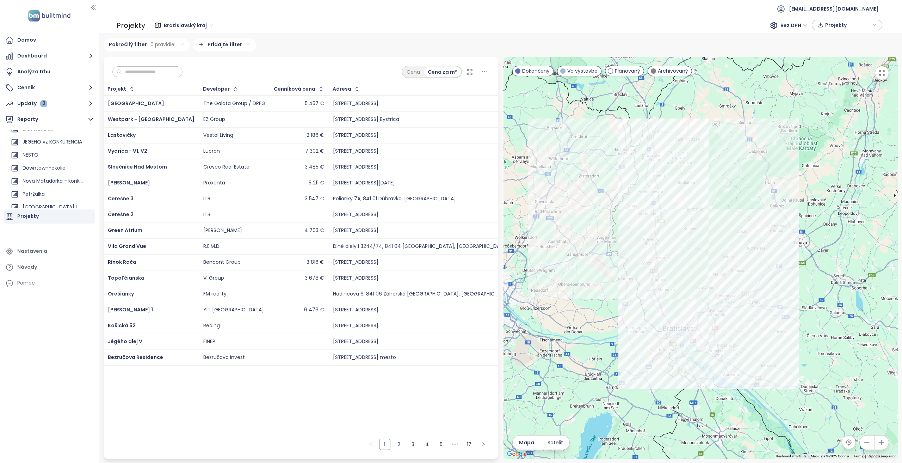
scroll to position [207, 0]
click at [59, 153] on div "Central analyza" at bounding box center [42, 149] width 39 height 9
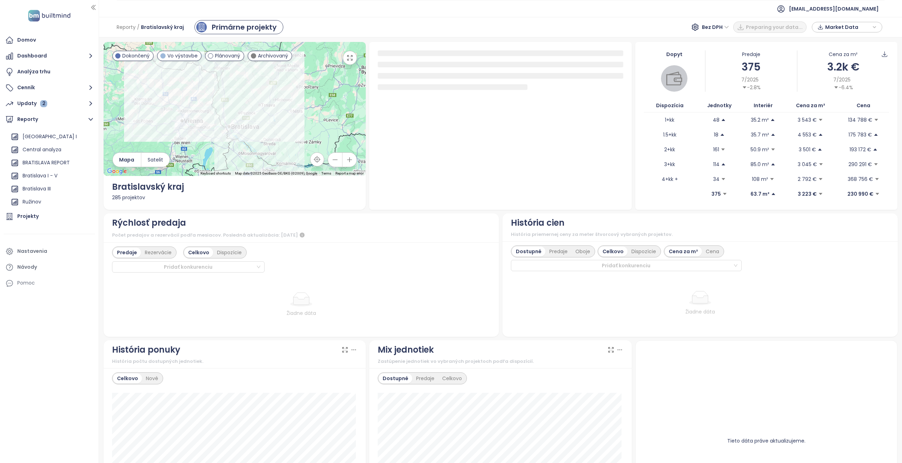
click at [496, 17] on div "Dáta ešte nie sú pripravené, skúste to neskôr." at bounding box center [450, 10] width 115 height 14
click at [496, 17] on div "Reporty / Bratislavský kraj Primárne projekty Bez DPH Preparing your data... Ma…" at bounding box center [500, 27] width 803 height 20
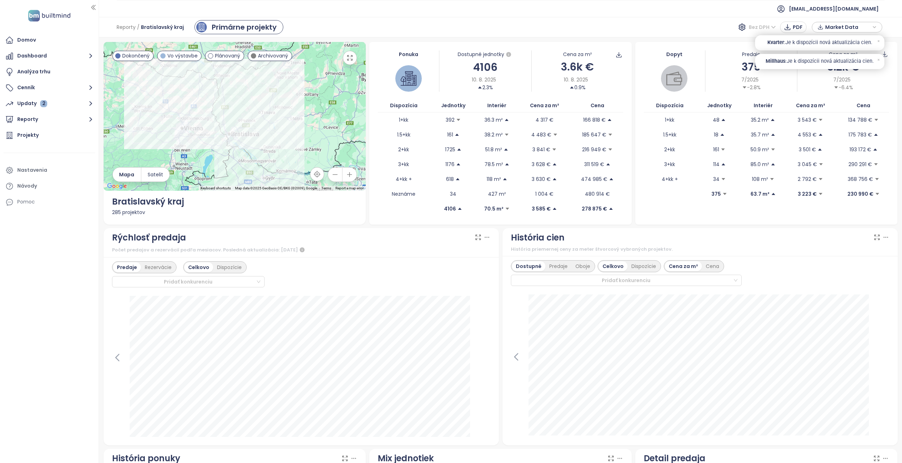
click at [769, 25] on span "Bez DPH" at bounding box center [762, 27] width 27 height 11
click at [37, 124] on button "Reporty" at bounding box center [50, 119] width 92 height 14
click at [57, 187] on div "Central analyza" at bounding box center [42, 184] width 39 height 9
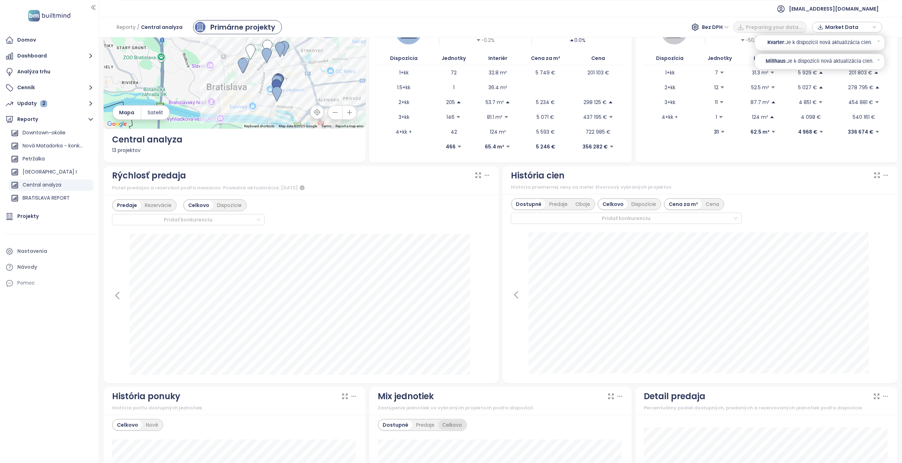
scroll to position [0, 0]
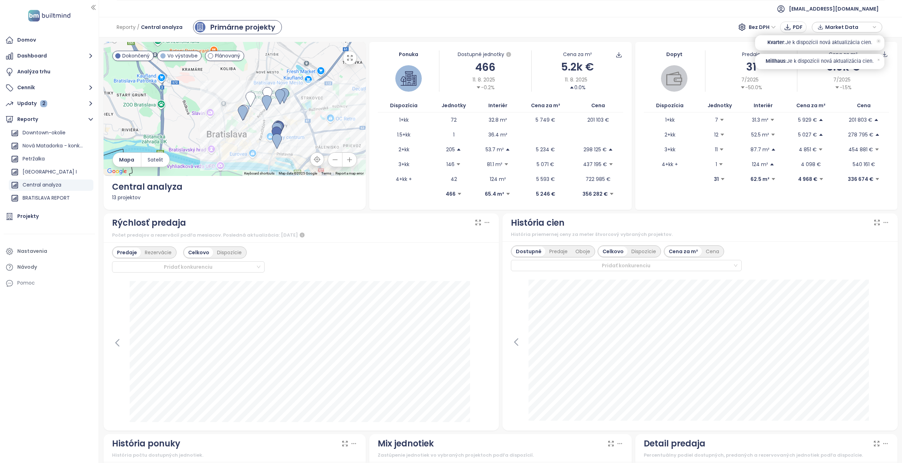
click at [877, 42] on icon at bounding box center [878, 41] width 5 height 5
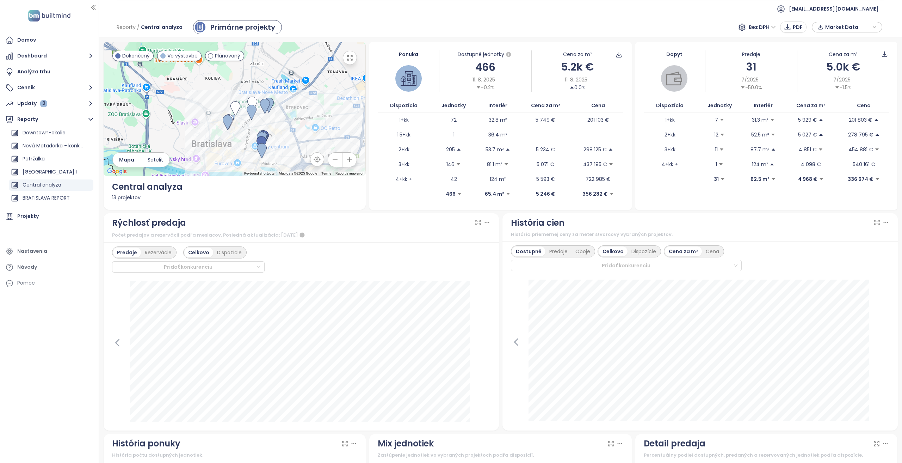
drag, startPoint x: 254, startPoint y: 122, endPoint x: 238, endPoint y: 132, distance: 19.2
click at [238, 132] on div at bounding box center [235, 109] width 262 height 134
click at [857, 29] on span "Market Data" at bounding box center [847, 27] width 45 height 11
click at [840, 104] on span "Stiahnuť" at bounding box center [837, 105] width 22 height 8
click at [29, 53] on button "Dashboard" at bounding box center [50, 56] width 92 height 14
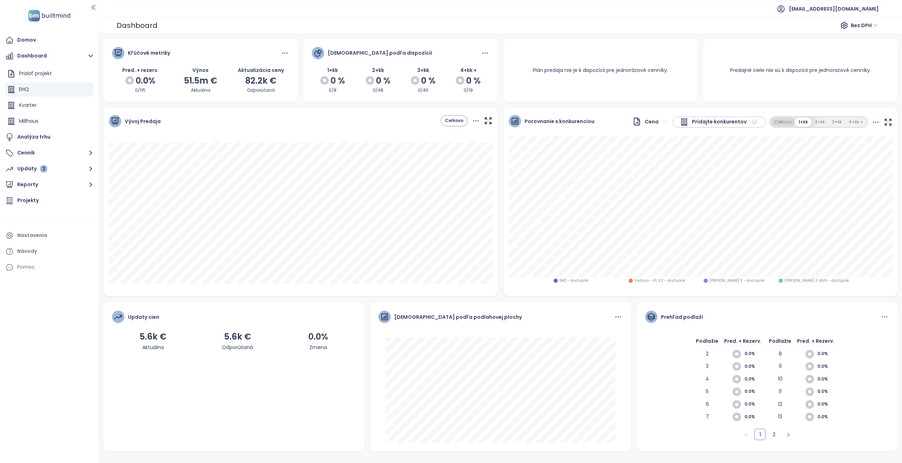
click at [781, 124] on button "Celkovo" at bounding box center [782, 122] width 24 height 10
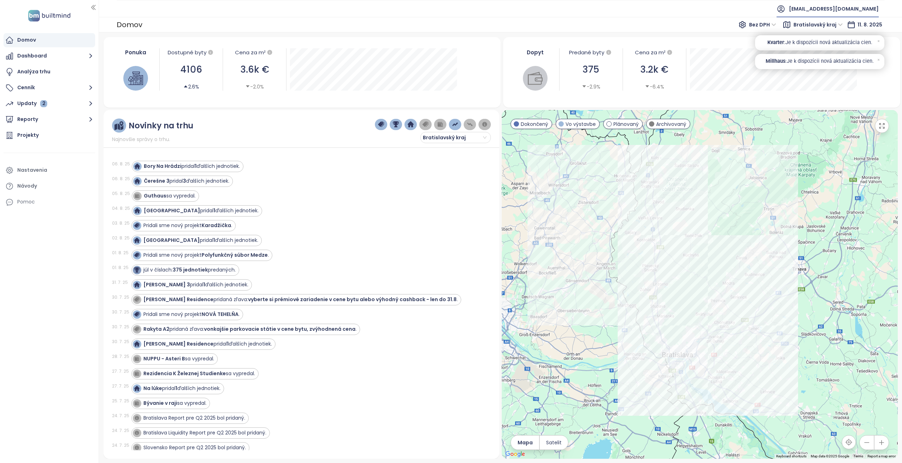
click at [676, 5] on span "[EMAIL_ADDRESS][DOMAIN_NAME]" at bounding box center [834, 8] width 90 height 17
click at [0, 323] on div "Domov Dashboard Analýza trhu Cenník Updaty 2 Reporty Projekty Nastavenia Návody…" at bounding box center [49, 231] width 99 height 463
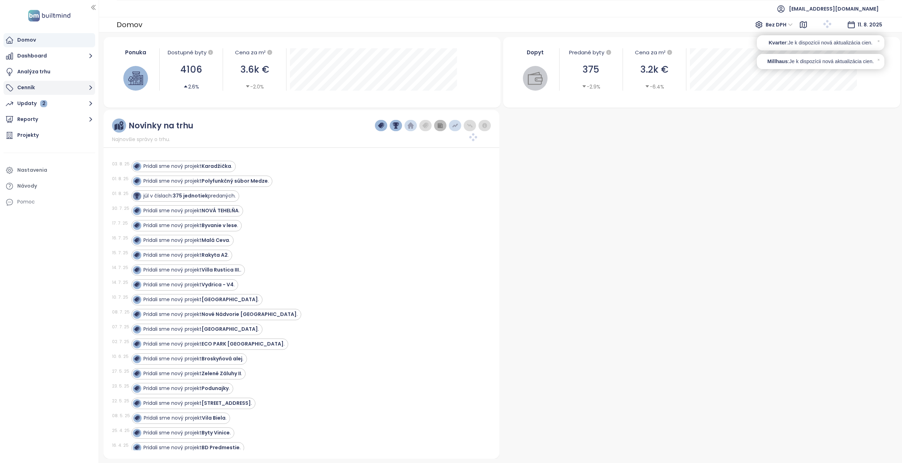
click at [49, 86] on button "Cenník" at bounding box center [50, 88] width 92 height 14
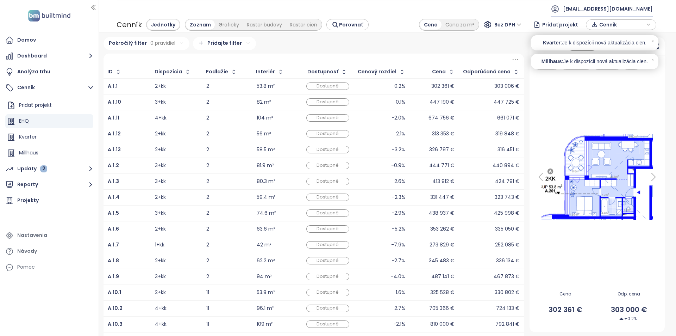
click at [601, 2] on span "[EMAIL_ADDRESS][DOMAIN_NAME]" at bounding box center [608, 8] width 90 height 17
click at [605, 26] on span "Odhlásiť sa" at bounding box center [600, 28] width 28 height 7
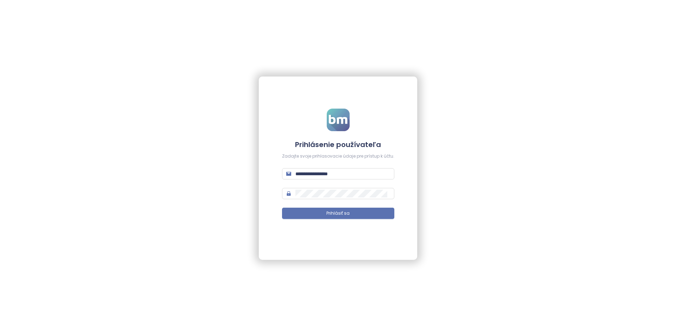
drag, startPoint x: 357, startPoint y: 175, endPoint x: 358, endPoint y: 179, distance: 4.1
click at [358, 179] on span "**********" at bounding box center [338, 173] width 112 height 11
click at [358, 176] on input "**********" at bounding box center [343, 174] width 95 height 8
click at [363, 175] on input "**********" at bounding box center [343, 174] width 95 height 8
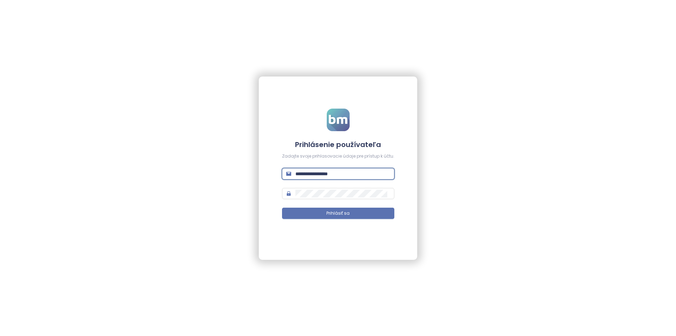
click at [363, 175] on input "**********" at bounding box center [343, 174] width 95 height 8
type input "**********"
click at [282, 207] on button "Prihlásiť sa" at bounding box center [338, 212] width 112 height 11
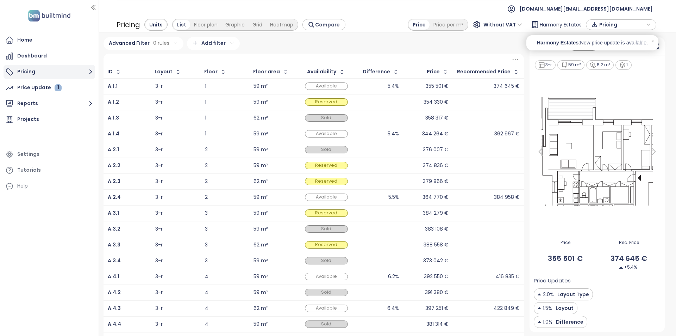
click at [35, 71] on button "Pricing" at bounding box center [50, 72] width 92 height 14
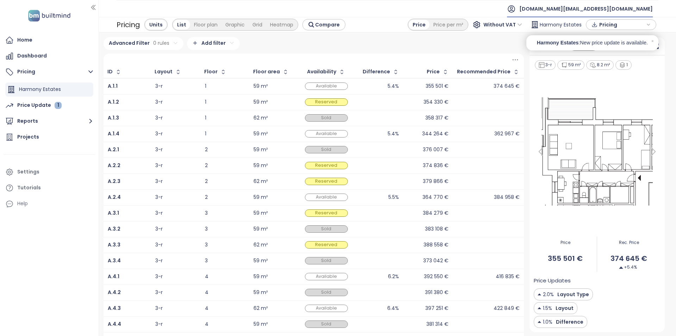
click at [598, 7] on span "builtmind.de@builtmind.com" at bounding box center [587, 8] width 134 height 17
click at [600, 21] on li "Log out" at bounding box center [610, 28] width 84 height 14
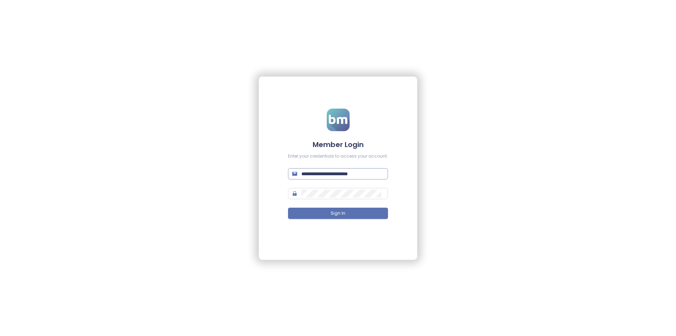
click at [355, 175] on input "**********" at bounding box center [343, 174] width 82 height 8
type input "**********"
click at [288, 207] on button "Sign In" at bounding box center [338, 212] width 100 height 11
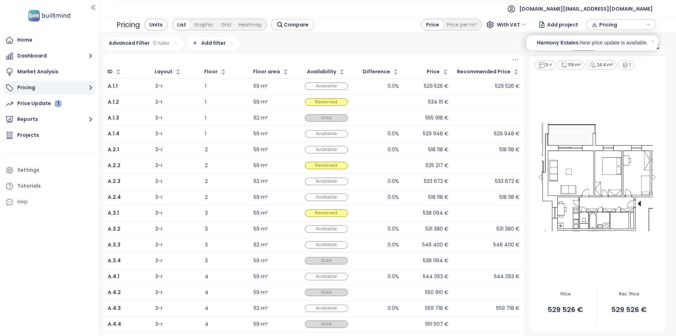
click at [50, 83] on button "Pricing" at bounding box center [50, 88] width 92 height 14
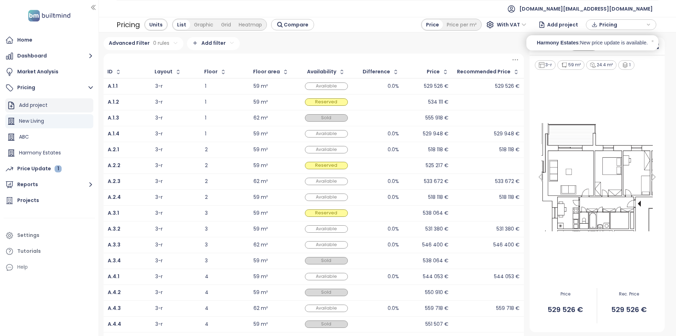
click at [47, 109] on div "Add project" at bounding box center [33, 105] width 29 height 9
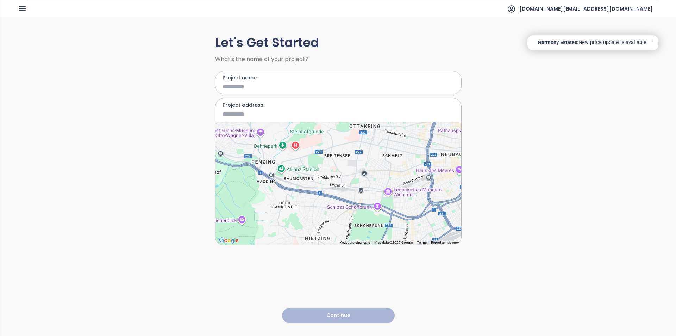
click at [260, 168] on div at bounding box center [339, 183] width 246 height 123
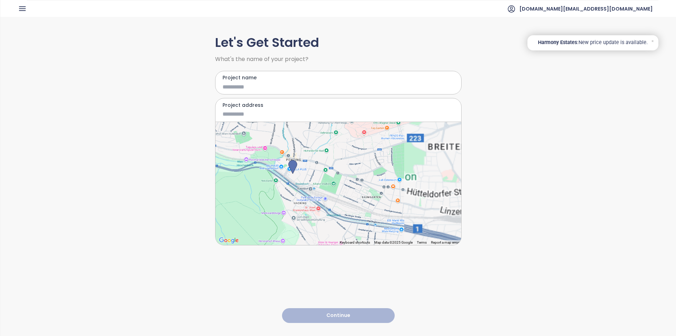
type input "**********"
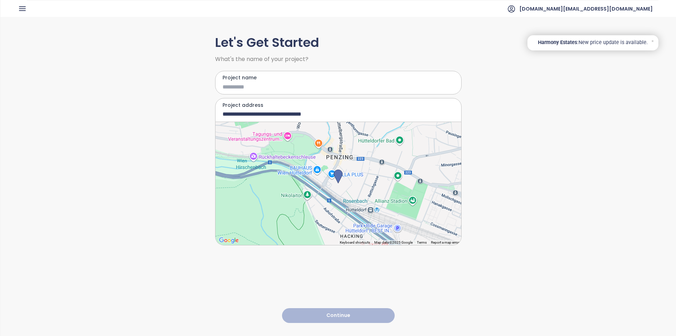
click at [297, 87] on input "Project name" at bounding box center [334, 86] width 222 height 9
type input "****"
click at [341, 308] on button "Continue" at bounding box center [338, 315] width 113 height 15
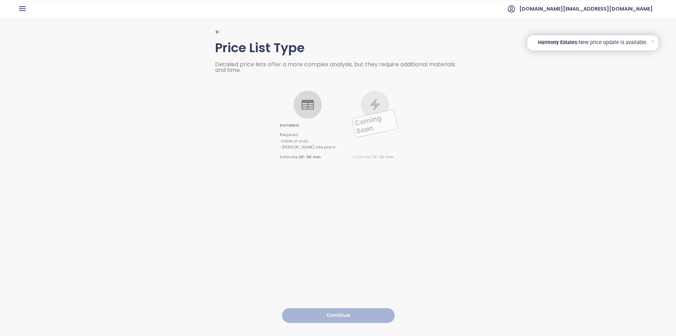
click at [311, 98] on icon at bounding box center [308, 105] width 14 height 14
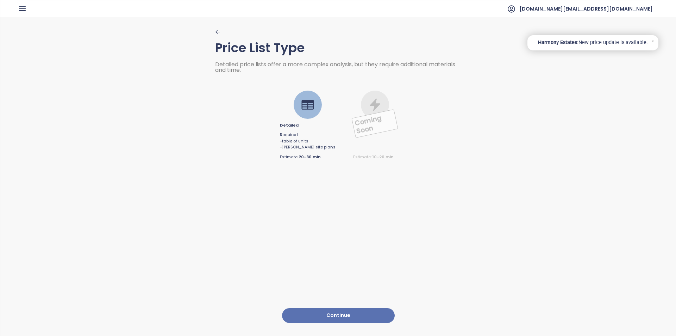
click at [360, 312] on button "Continue" at bounding box center [338, 315] width 113 height 15
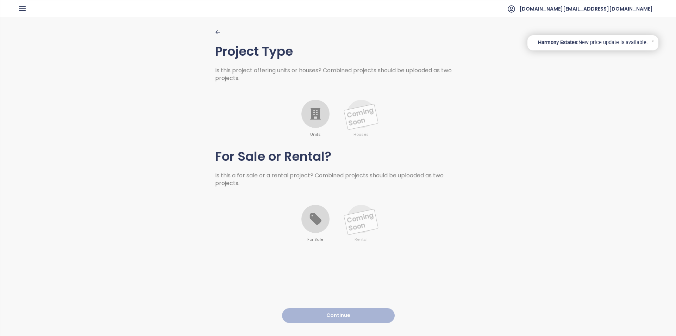
click at [314, 110] on icon at bounding box center [315, 114] width 11 height 12
click at [312, 218] on icon at bounding box center [316, 219] width 12 height 12
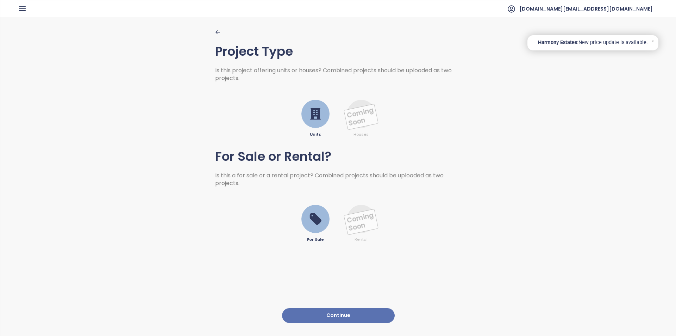
click at [350, 312] on button "Continue" at bounding box center [338, 315] width 113 height 15
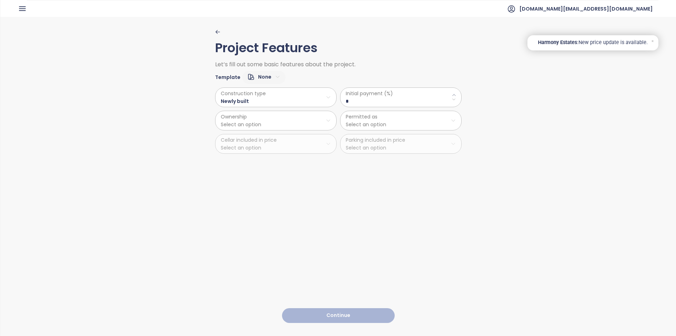
click at [272, 72] on html "Home Dashboard Market Analysis Pricing Price Update 1 Reports Projects Settings…" at bounding box center [338, 168] width 676 height 336
click at [266, 100] on span "Default" at bounding box center [260, 102] width 27 height 10
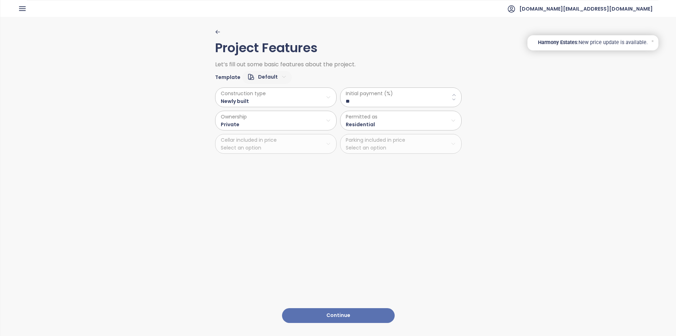
type \(\%\) "**"
click at [341, 314] on button "Continue" at bounding box center [338, 315] width 113 height 15
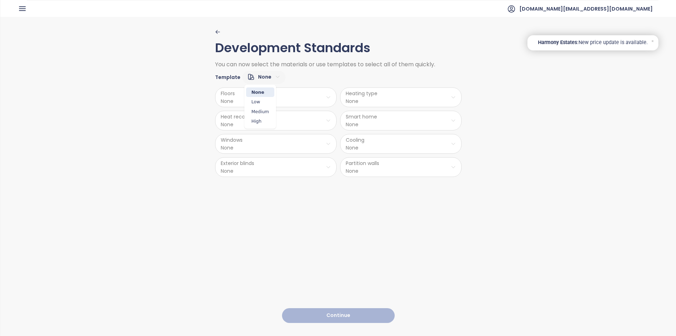
click at [260, 75] on html "Home Dashboard Market Analysis Pricing Price Update 1 Reports Projects Settings…" at bounding box center [338, 168] width 676 height 336
click at [269, 112] on span "Medium" at bounding box center [260, 112] width 28 height 10
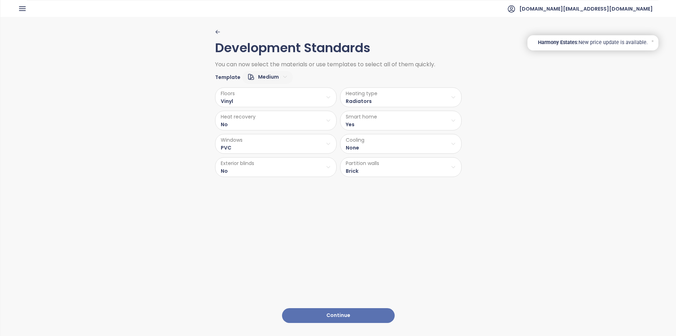
click at [357, 319] on div "Development Standards You can now select the materials or use templates to sele…" at bounding box center [338, 176] width 247 height 318
click at [357, 317] on button "Continue" at bounding box center [338, 315] width 113 height 15
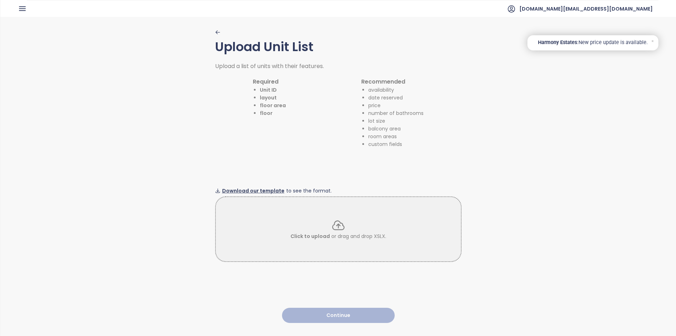
click at [257, 187] on span "Download our template" at bounding box center [253, 191] width 62 height 8
click at [315, 232] on span "Click to upload" at bounding box center [310, 235] width 39 height 7
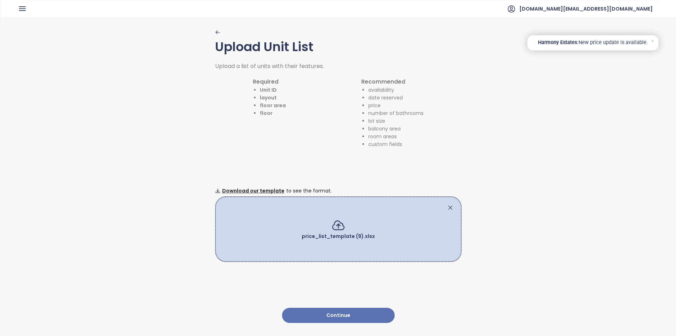
click at [323, 308] on button "Continue" at bounding box center [338, 315] width 113 height 15
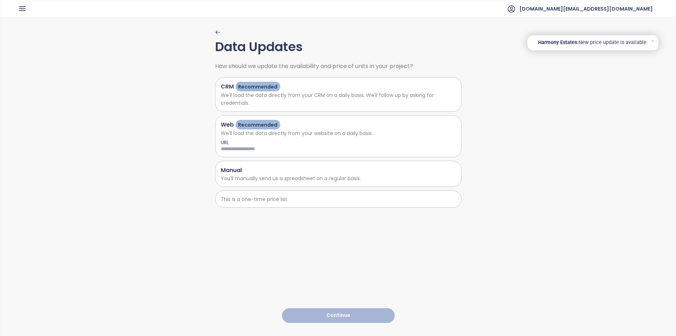
click at [301, 203] on p "This is a one-time price list." at bounding box center [338, 199] width 235 height 8
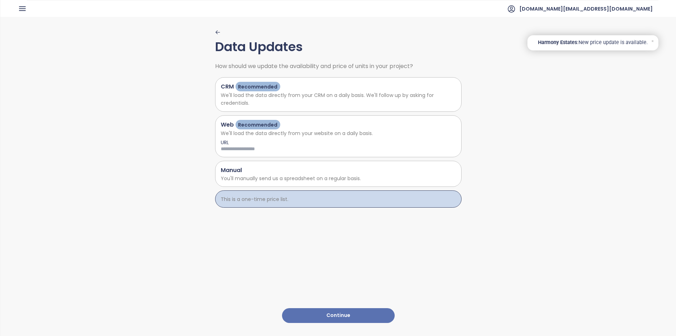
click at [328, 313] on div "Data Updates How should we update the availability and price of units in your p…" at bounding box center [338, 176] width 247 height 318
click at [328, 309] on button "Continue" at bounding box center [338, 315] width 113 height 15
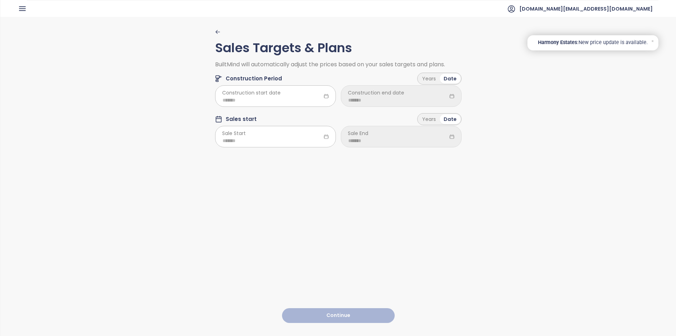
click at [264, 96] on span "Construction start date" at bounding box center [251, 93] width 58 height 8
click at [260, 101] on input at bounding box center [276, 100] width 106 height 8
click at [255, 131] on div "Feb" at bounding box center [263, 134] width 21 height 8
type input "*******"
click at [434, 76] on div "Years" at bounding box center [428, 79] width 21 height 10
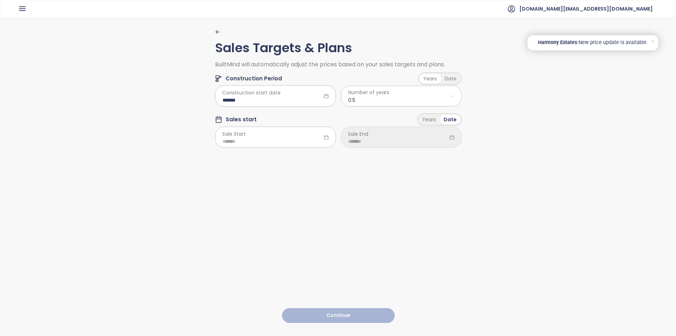
click at [406, 103] on html "Home Dashboard Market Analysis Pricing Price Update 1 Reports Projects Settings…" at bounding box center [338, 168] width 676 height 336
click at [365, 142] on span "2.0" at bounding box center [398, 143] width 117 height 10
click at [288, 150] on div "Sales Targets & Plans BuiltMind will automatically adjust the prices based on y…" at bounding box center [338, 91] width 247 height 125
click at [284, 142] on input at bounding box center [276, 141] width 106 height 8
click at [262, 196] on div "May" at bounding box center [263, 198] width 21 height 8
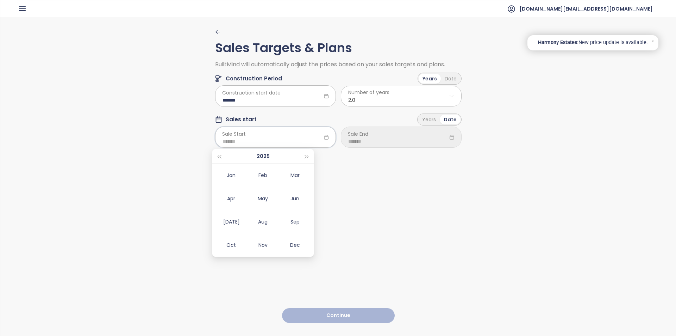
type input "*******"
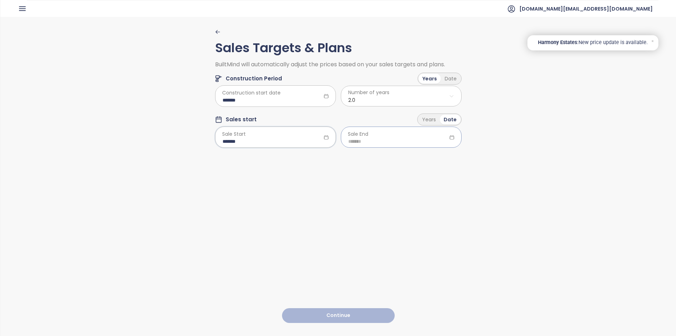
click at [370, 138] on div at bounding box center [401, 136] width 121 height 21
click at [423, 120] on div "Years" at bounding box center [428, 119] width 21 height 10
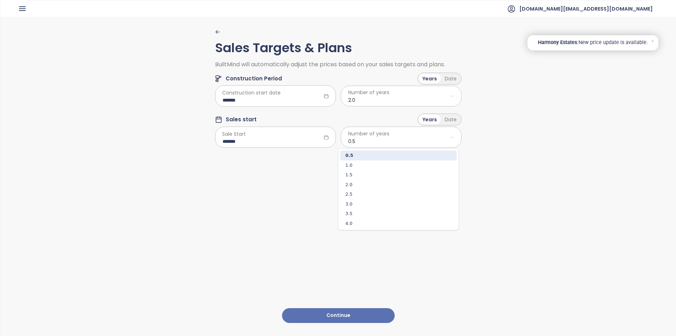
click at [386, 140] on html "Home Dashboard Market Analysis Pricing Price Update 1 Reports Projects Settings…" at bounding box center [338, 168] width 676 height 336
click at [364, 204] on span "3.0" at bounding box center [398, 204] width 117 height 10
click at [339, 313] on button "Continue" at bounding box center [338, 315] width 113 height 15
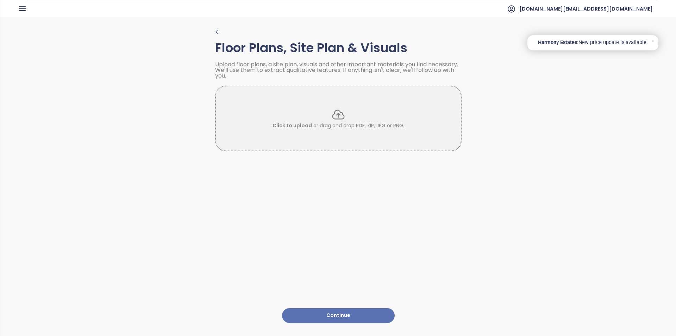
click at [339, 311] on button "Continue" at bounding box center [338, 315] width 113 height 15
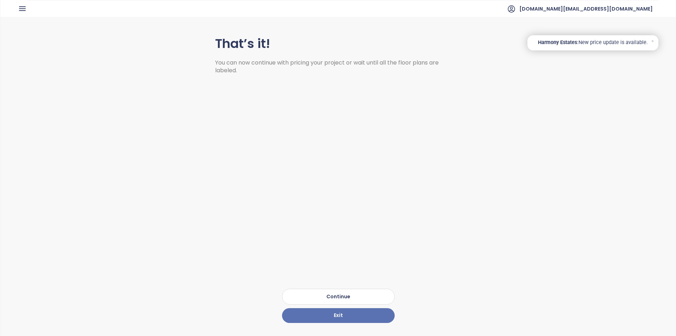
click at [322, 289] on button "Continue" at bounding box center [338, 296] width 113 height 16
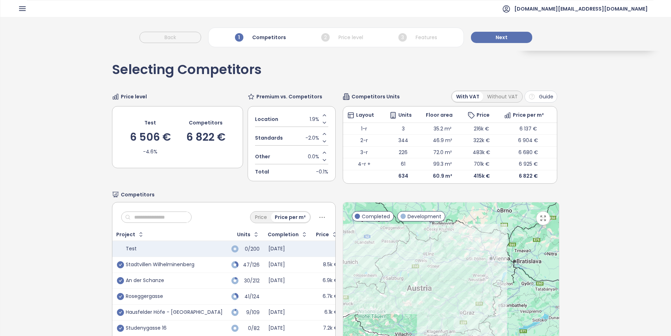
click at [463, 265] on div at bounding box center [451, 289] width 216 height 175
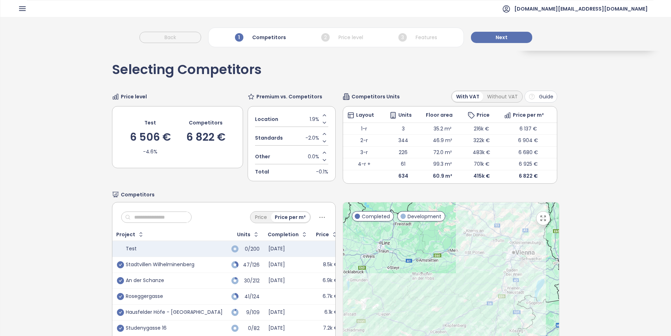
click at [540, 218] on icon "button" at bounding box center [543, 218] width 7 height 7
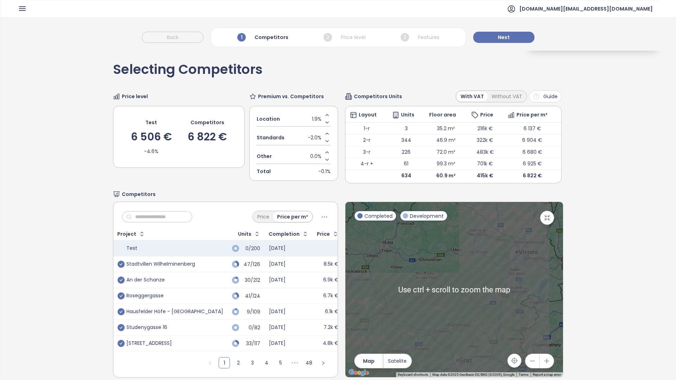
click at [369, 202] on div at bounding box center [455, 289] width 218 height 175
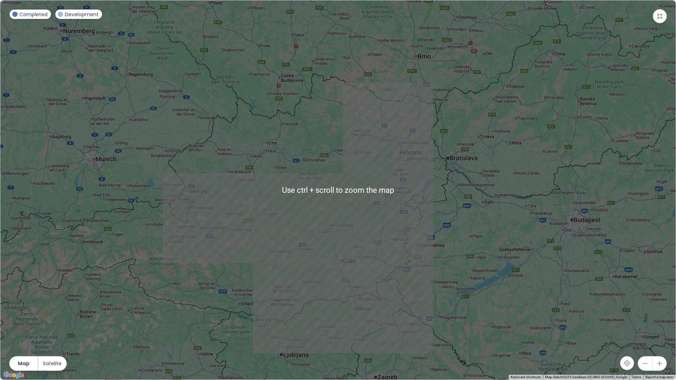
click at [368, 125] on div at bounding box center [338, 190] width 676 height 380
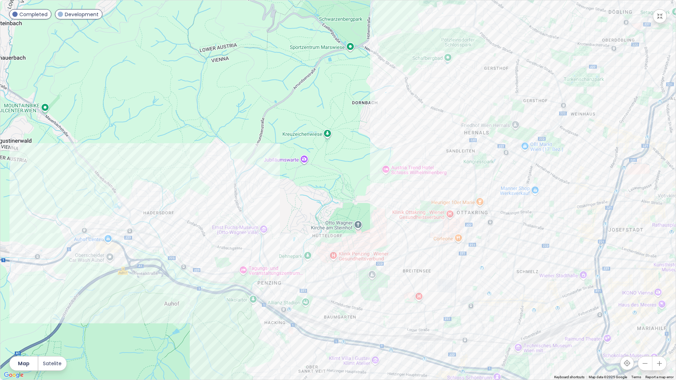
drag, startPoint x: 480, startPoint y: 226, endPoint x: 433, endPoint y: 223, distance: 46.7
click at [433, 223] on div at bounding box center [338, 190] width 676 height 380
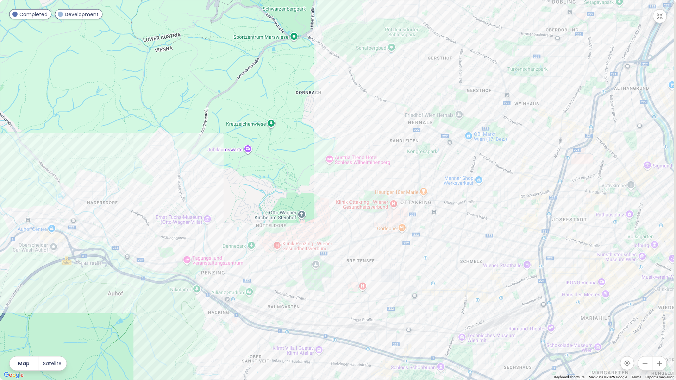
drag, startPoint x: 414, startPoint y: 211, endPoint x: 361, endPoint y: 197, distance: 54.5
click at [361, 197] on div at bounding box center [338, 190] width 676 height 380
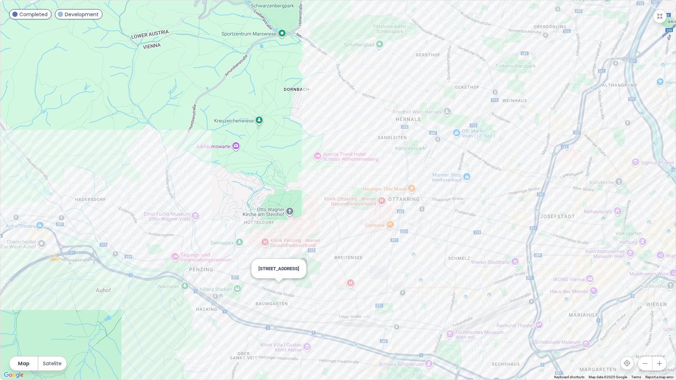
click at [277, 289] on div "Linzer Straße 286-288" at bounding box center [338, 190] width 676 height 380
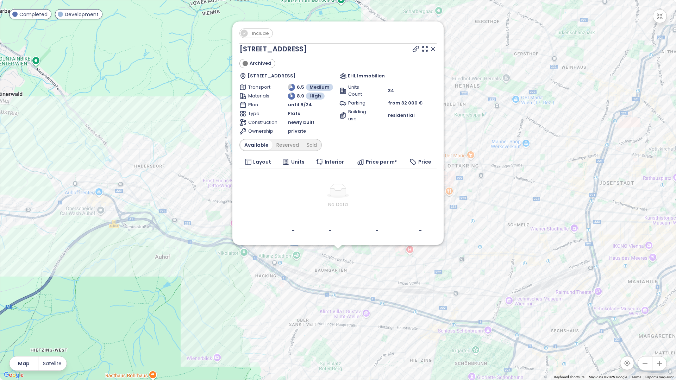
click at [259, 32] on span "Include" at bounding box center [261, 33] width 24 height 9
click at [658, 20] on button "button" at bounding box center [660, 16] width 14 height 14
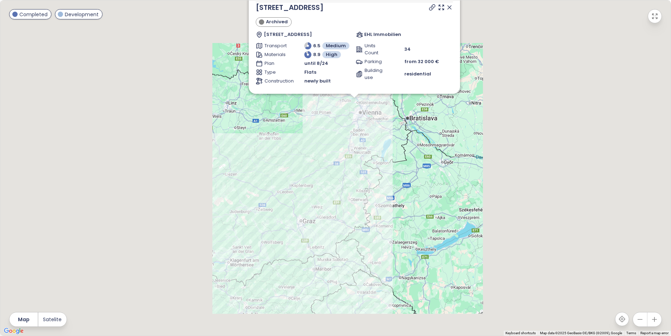
click at [171, 216] on input "text" at bounding box center [159, 217] width 57 height 11
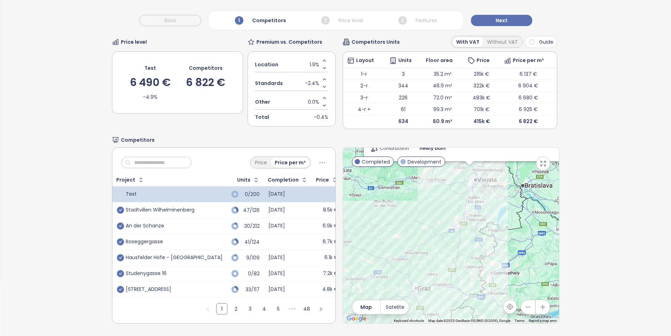
scroll to position [60, 0]
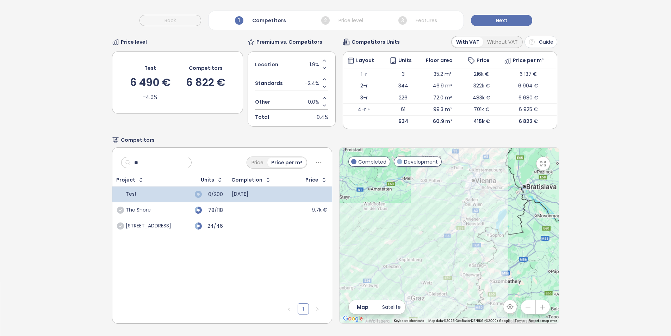
type input "***"
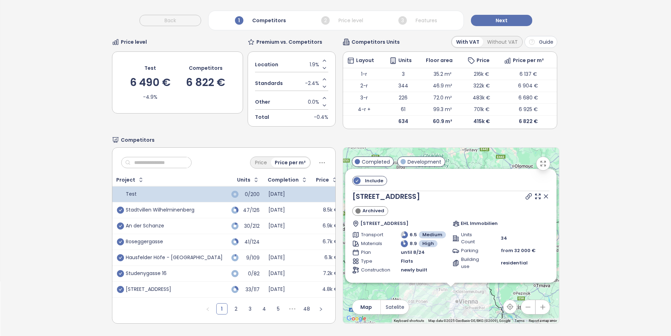
click at [175, 157] on input "text" at bounding box center [159, 162] width 57 height 11
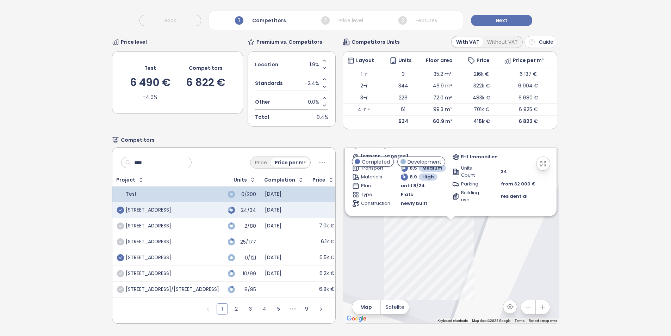
type input "****"
click at [118, 254] on icon "check-circle" at bounding box center [120, 257] width 7 height 7
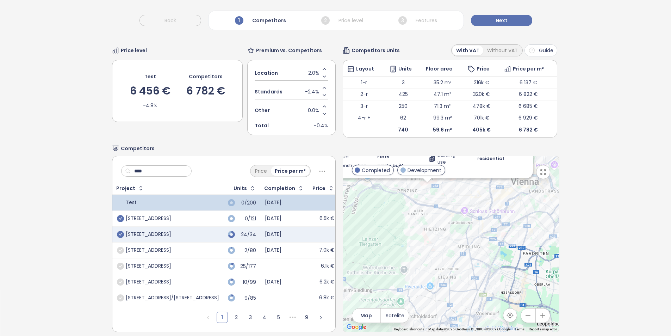
scroll to position [0, 0]
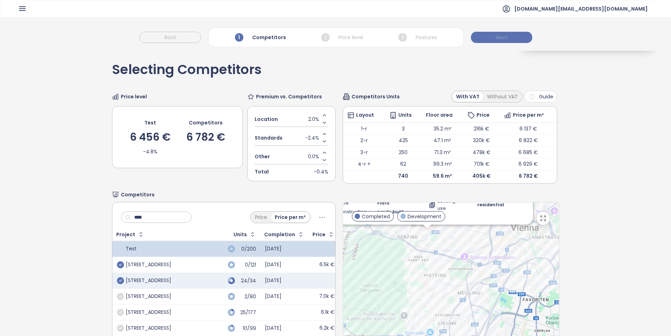
click at [483, 35] on button "Next" at bounding box center [501, 37] width 61 height 11
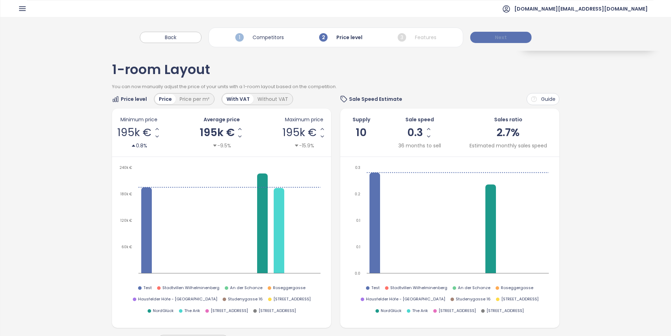
click at [491, 37] on button "Next" at bounding box center [500, 37] width 61 height 11
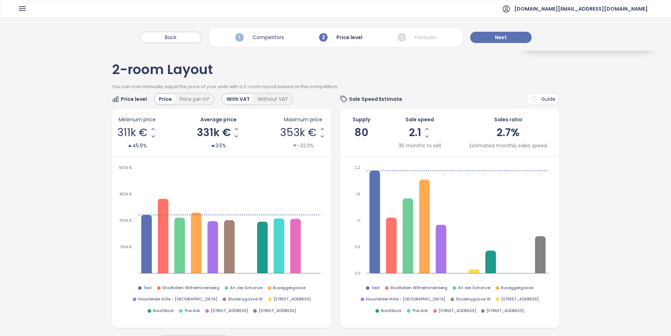
drag, startPoint x: 483, startPoint y: 34, endPoint x: 301, endPoint y: 58, distance: 183.7
click at [514, 37] on button "Next" at bounding box center [500, 37] width 61 height 11
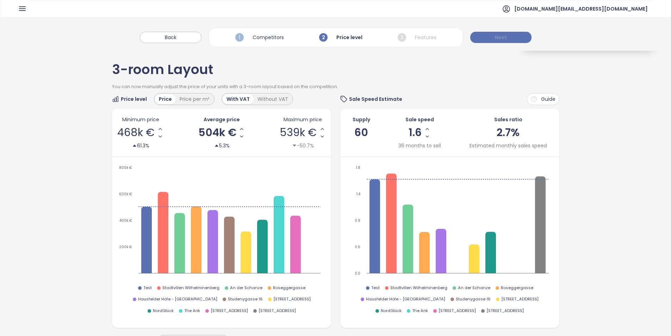
click at [511, 39] on button "Next" at bounding box center [500, 37] width 61 height 11
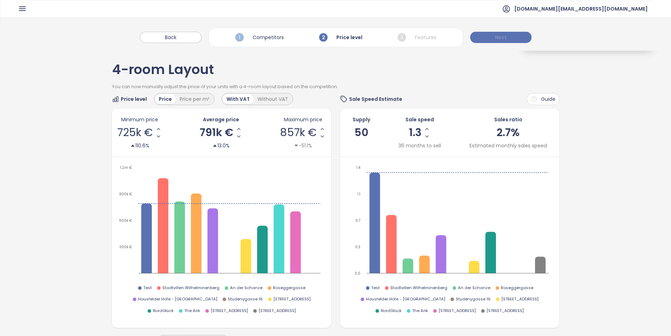
click at [519, 36] on button "Next" at bounding box center [500, 37] width 61 height 11
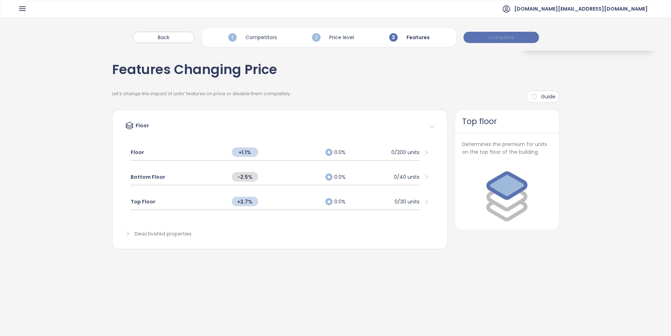
click at [509, 32] on button "Complete" at bounding box center [501, 37] width 75 height 11
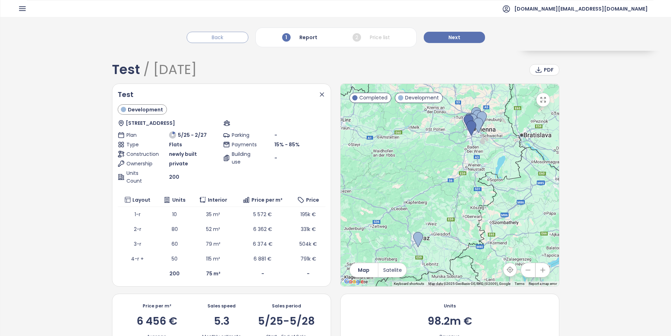
click at [227, 36] on button "Back" at bounding box center [218, 37] width 62 height 11
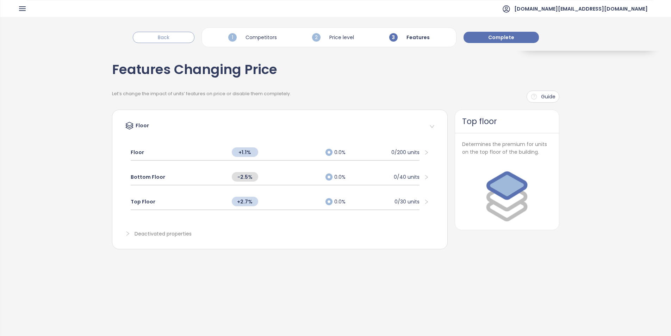
click at [183, 40] on button "Back" at bounding box center [164, 37] width 62 height 11
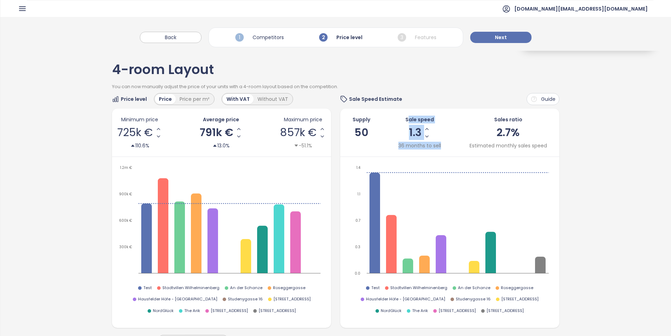
drag, startPoint x: 438, startPoint y: 136, endPoint x: 404, endPoint y: 115, distance: 39.2
click at [404, 115] on div "Supply 50 Sale speed 1.3 36 months to sell Sales ratio 2.7% Estimated monthly s…" at bounding box center [449, 132] width 219 height 48
click at [239, 127] on icon "Increase AVG Price" at bounding box center [239, 129] width 6 height 6
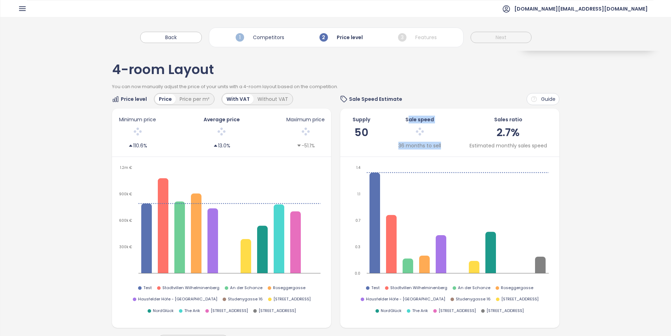
scroll to position [247, 0]
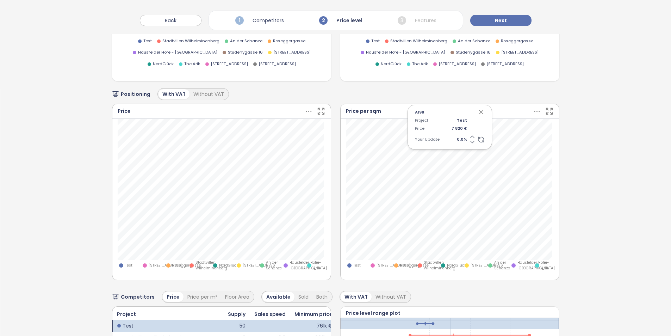
click at [470, 135] on icon at bounding box center [472, 136] width 7 height 7
click at [469, 136] on icon at bounding box center [472, 136] width 7 height 7
click at [466, 136] on div "Project Test Price 7 820 € Your Update" at bounding box center [450, 129] width 70 height 25
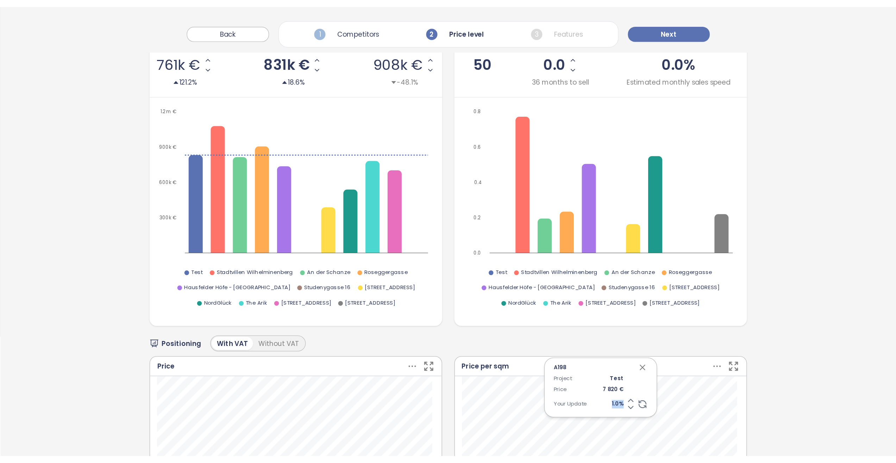
scroll to position [141, 0]
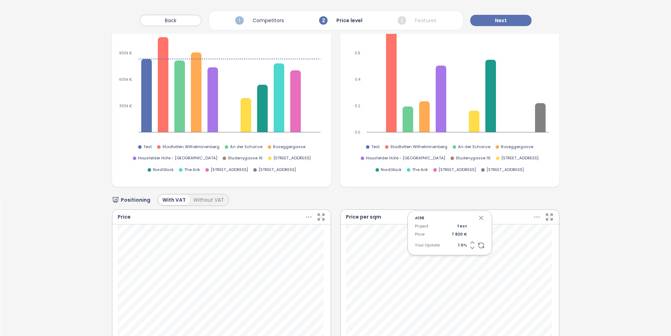
click at [475, 220] on div "A198 Project Test Price 7 820 € Your Update 1.0 %" at bounding box center [450, 232] width 85 height 45
click at [478, 219] on icon "button" at bounding box center [481, 217] width 7 height 7
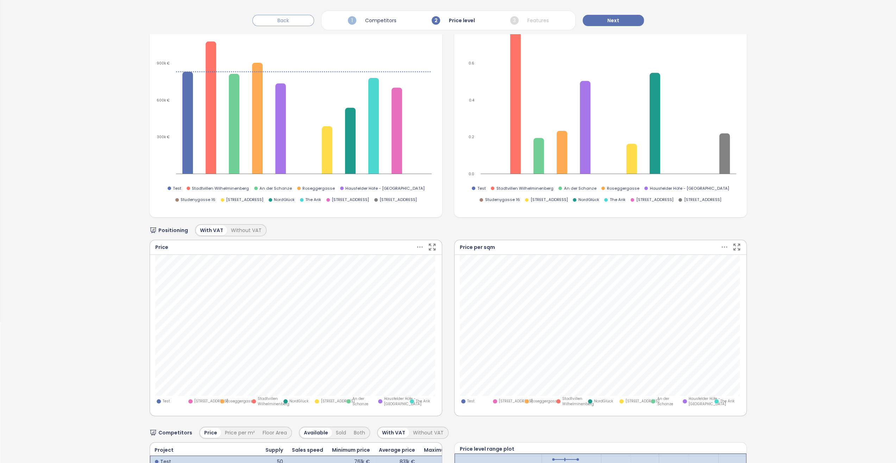
click at [296, 19] on button "Back" at bounding box center [284, 20] width 62 height 11
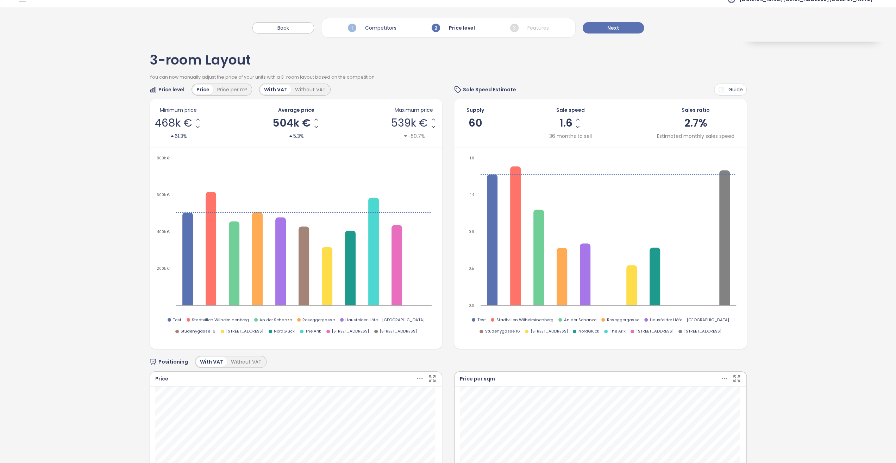
scroll to position [0, 0]
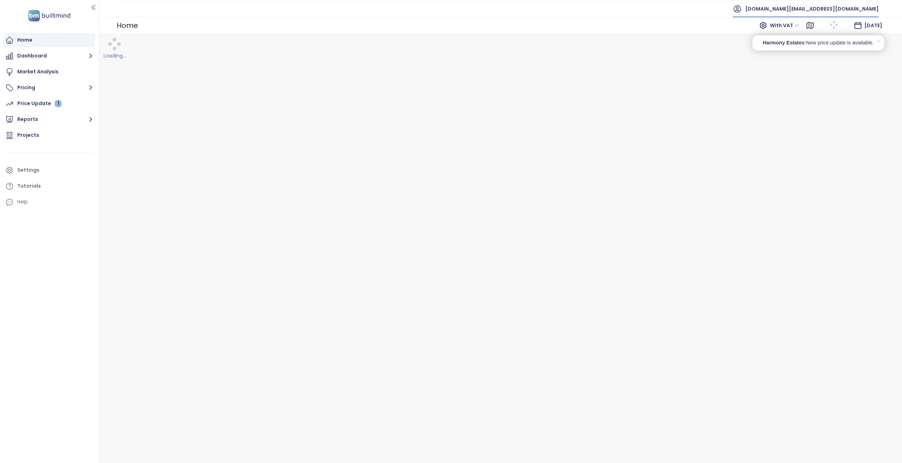
click at [676, 6] on span "[DOMAIN_NAME][EMAIL_ADDRESS][DOMAIN_NAME]" at bounding box center [812, 8] width 134 height 17
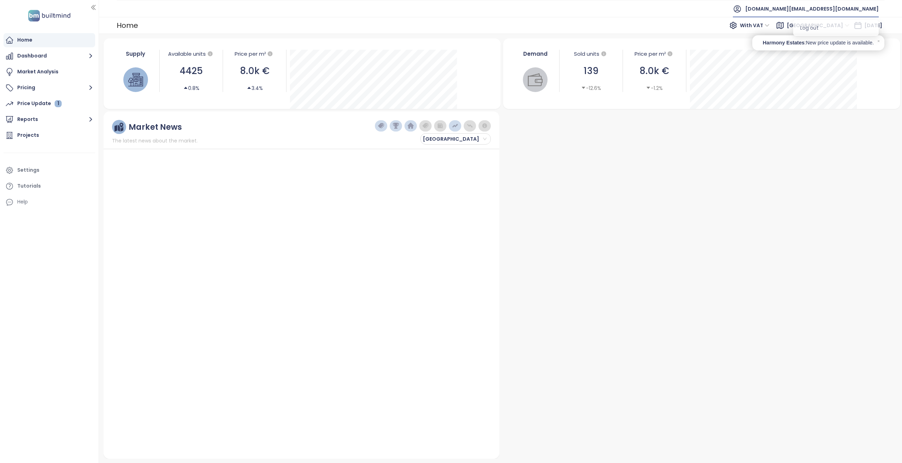
click at [676, 26] on li "Log out" at bounding box center [835, 28] width 83 height 14
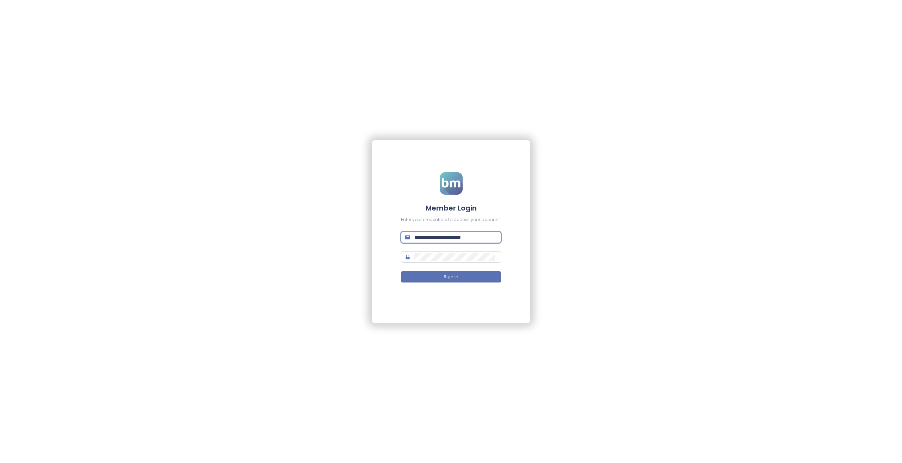
click at [461, 241] on input "**********" at bounding box center [455, 237] width 82 height 8
click at [461, 240] on input "**********" at bounding box center [455, 237] width 82 height 8
click at [444, 231] on form "**********" at bounding box center [451, 231] width 100 height 119
click at [445, 232] on span "**********" at bounding box center [451, 236] width 100 height 11
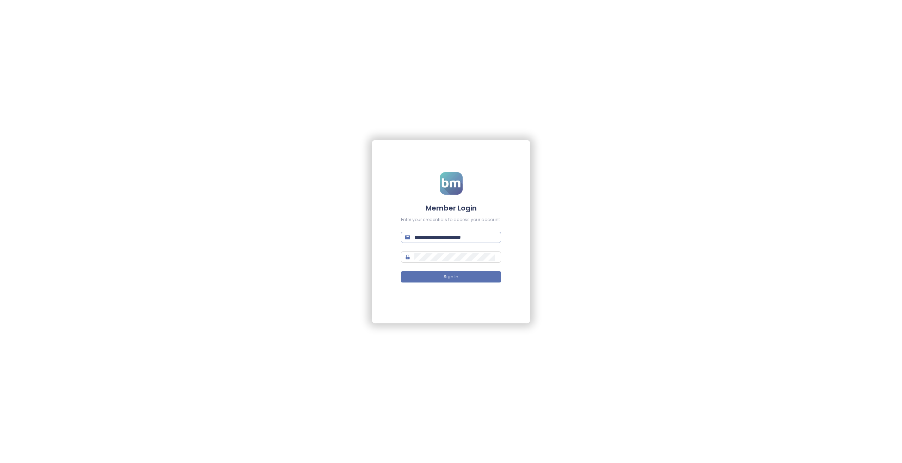
click at [446, 238] on input "**********" at bounding box center [455, 237] width 82 height 8
paste input "text"
type input "**********"
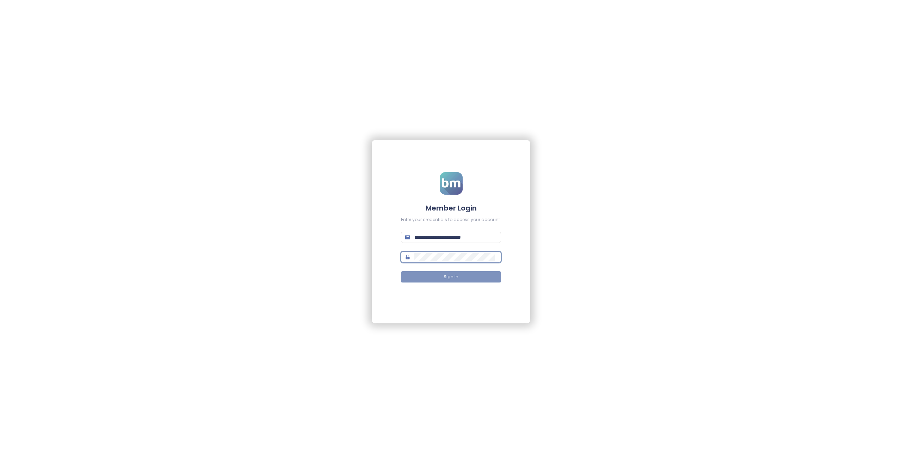
click at [429, 273] on button "Sign In" at bounding box center [451, 276] width 100 height 11
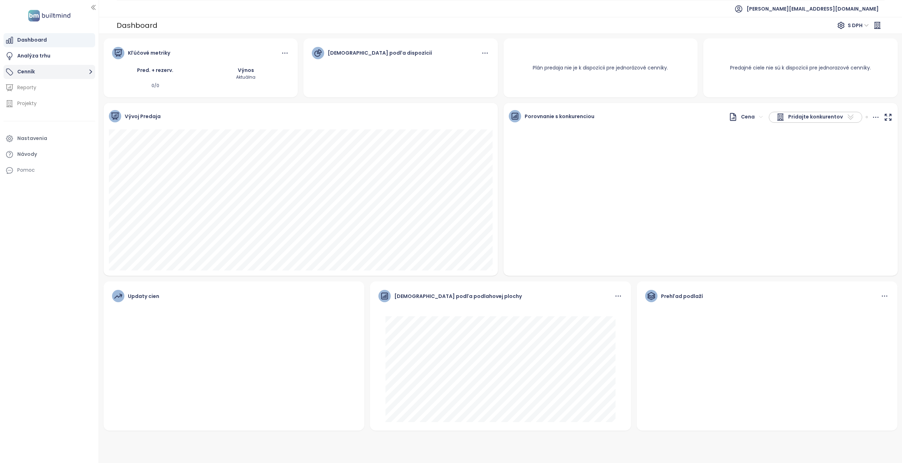
click at [34, 72] on button "Cenník" at bounding box center [50, 72] width 92 height 14
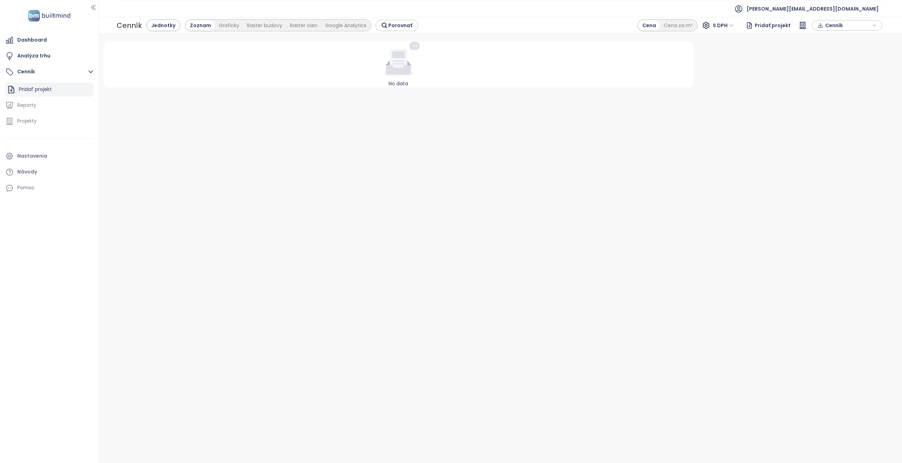
click at [38, 90] on div "Pridať projekt" at bounding box center [35, 89] width 33 height 9
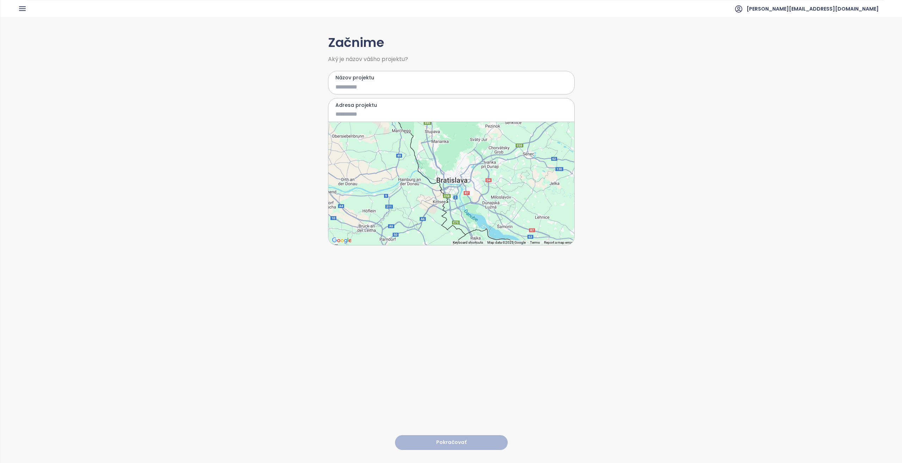
click at [30, 11] on ul "cizmar@pentarealestate.com" at bounding box center [455, 8] width 857 height 17
click at [25, 8] on icon "button" at bounding box center [22, 9] width 6 height 4
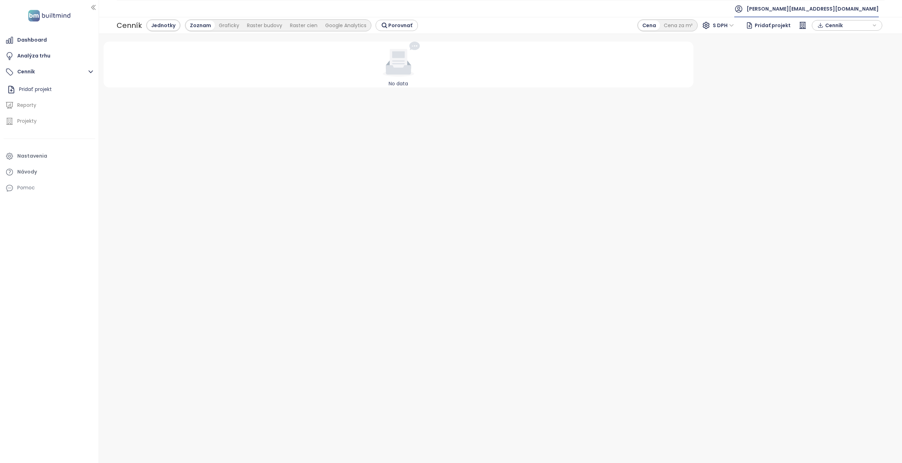
click at [676, 11] on span "cizmar@pentarealestate.com" at bounding box center [812, 8] width 132 height 17
click at [676, 21] on li "Odhlásiť sa" at bounding box center [834, 28] width 85 height 14
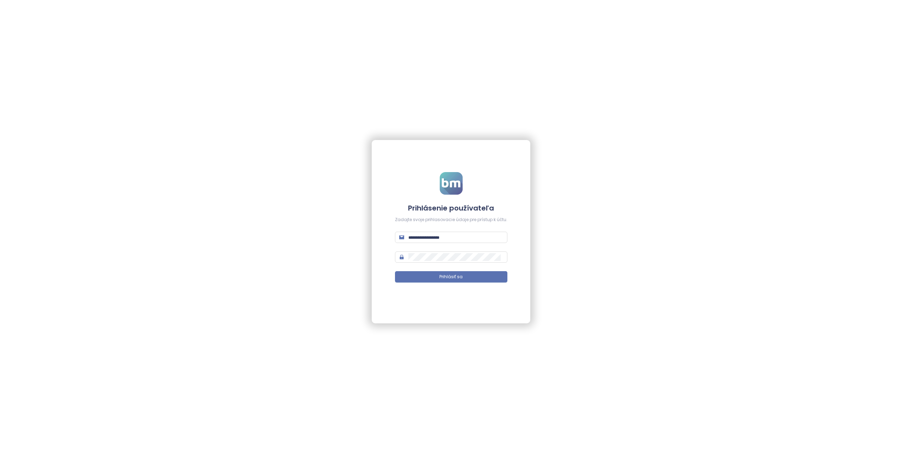
type input "**********"
